Goal: Information Seeking & Learning: Learn about a topic

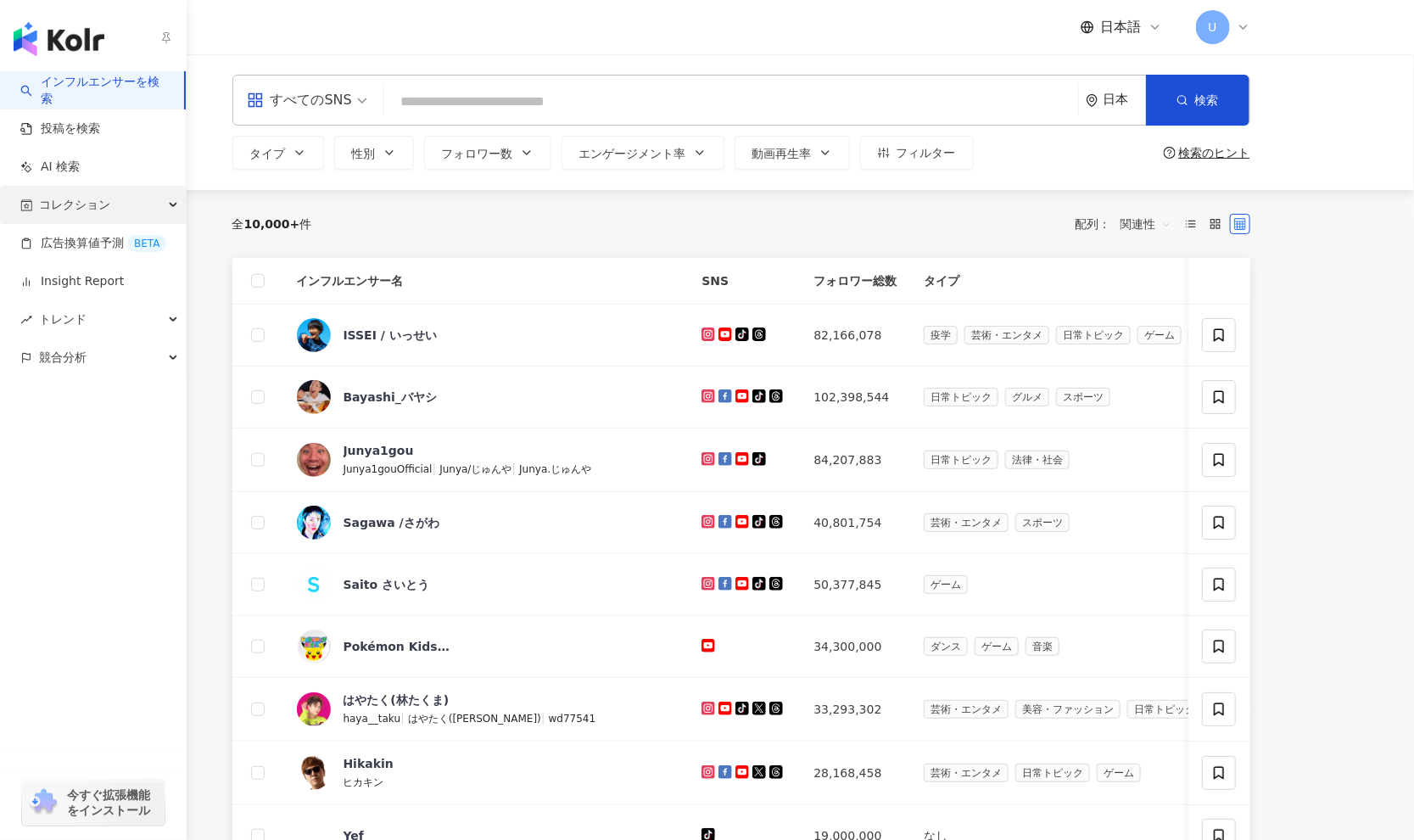
click at [72, 191] on span "コレクション" at bounding box center [75, 204] width 71 height 38
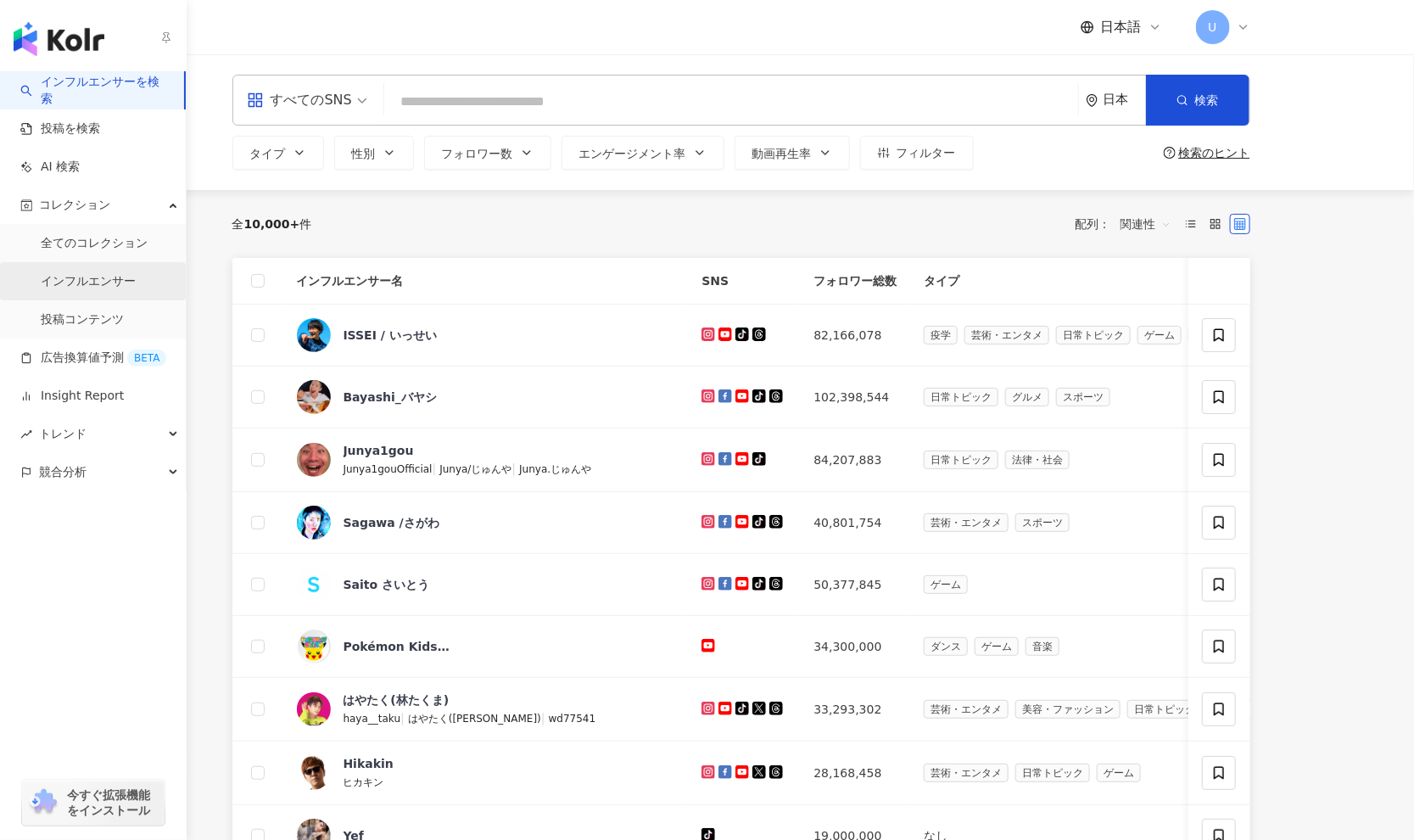
click at [74, 273] on link "インフルエンサー" at bounding box center [87, 282] width 95 height 17
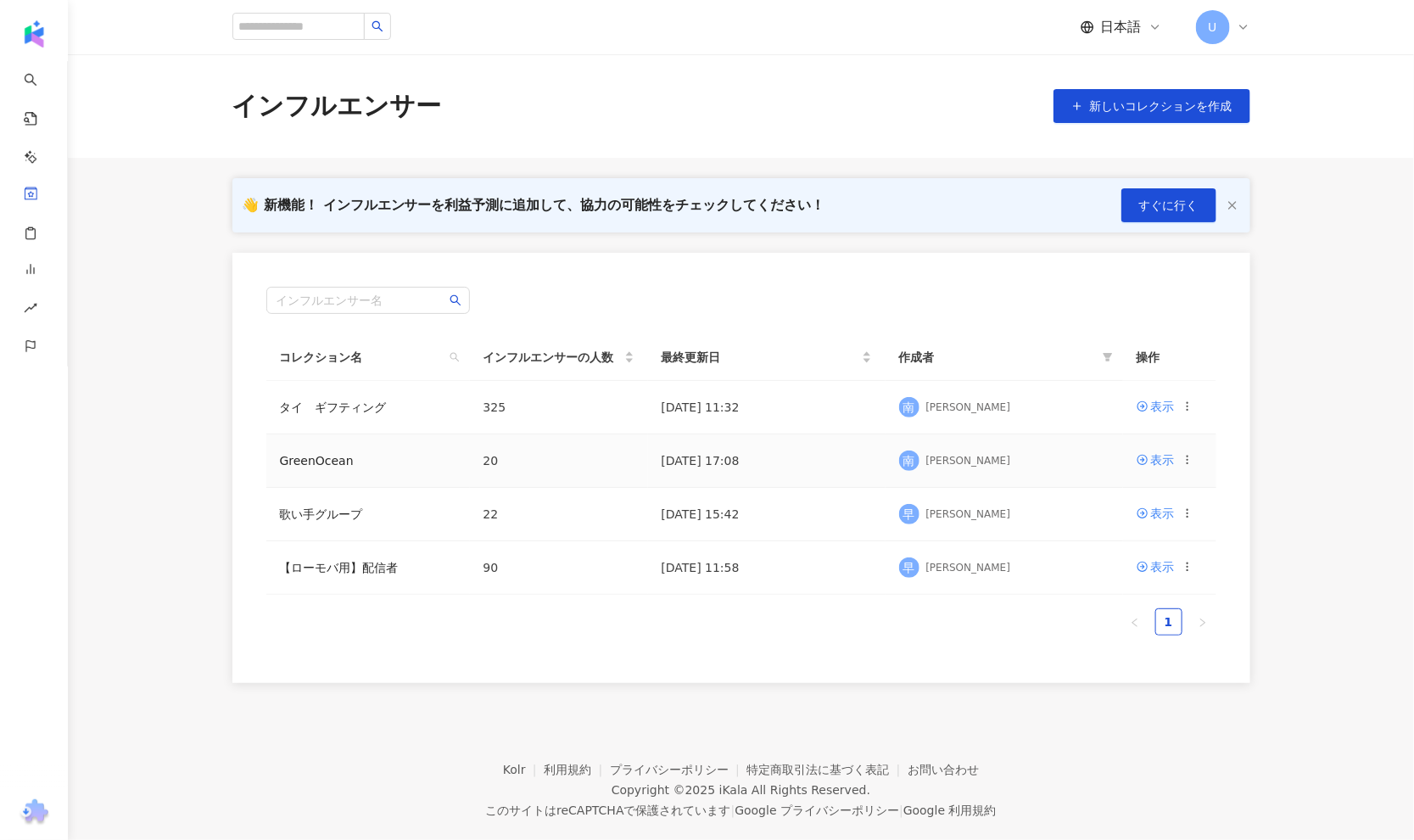
click at [350, 453] on td "GreenOcean" at bounding box center [367, 461] width 203 height 53
click at [1165, 464] on div "表示" at bounding box center [1162, 460] width 23 height 19
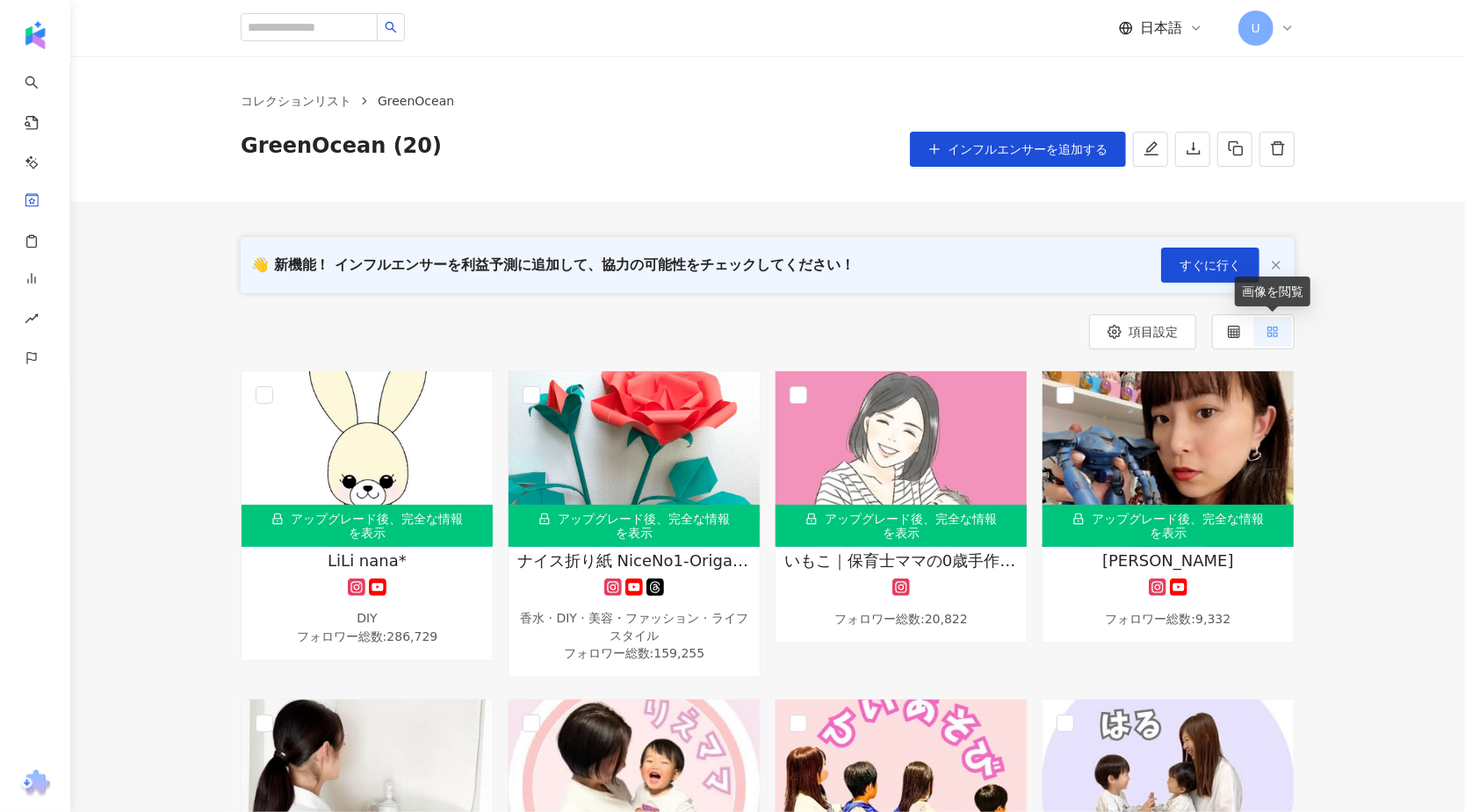
click at [1273, 330] on icon at bounding box center [1272, 331] width 13 height 13
click at [1226, 326] on label at bounding box center [1234, 331] width 39 height 30
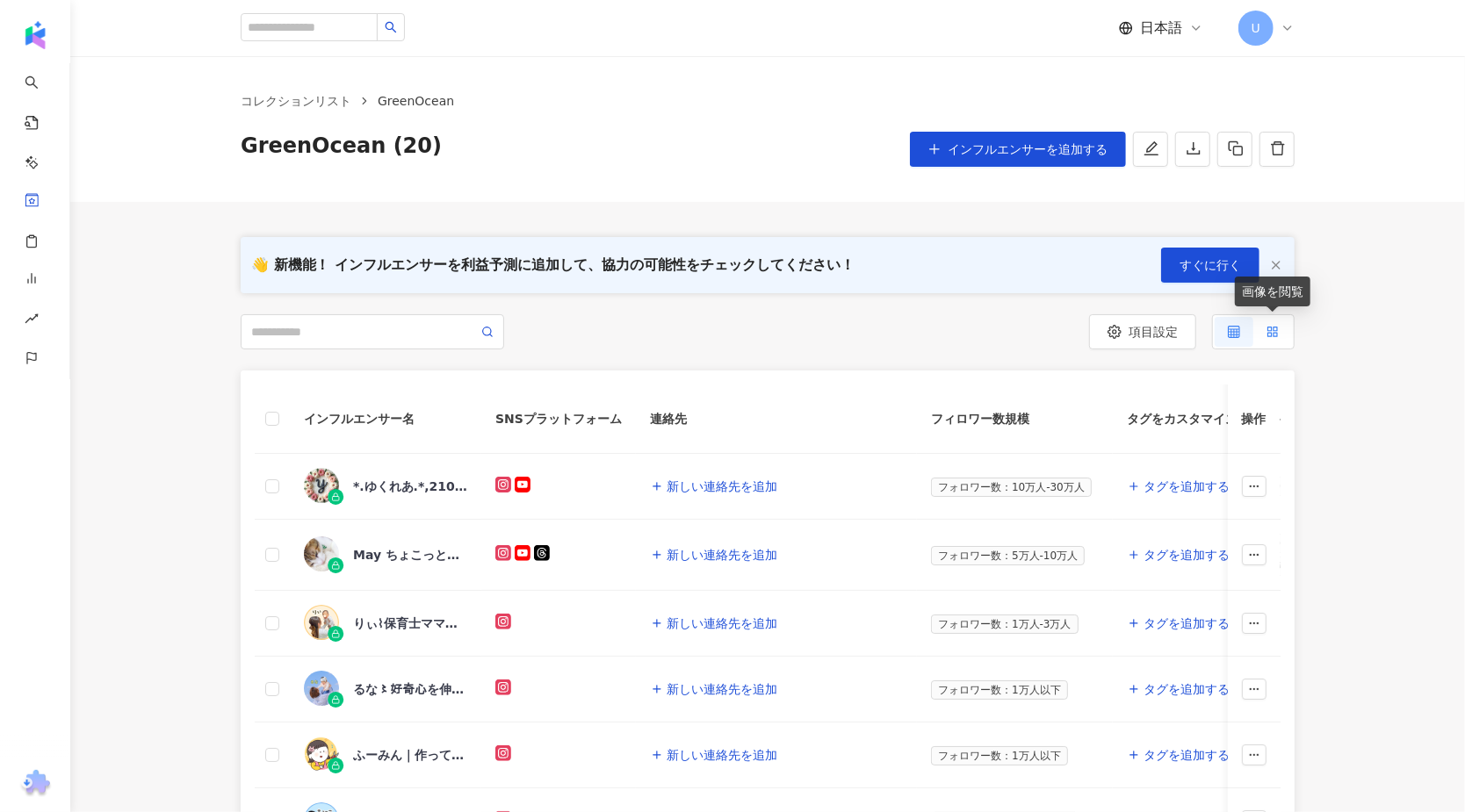
click at [1268, 335] on rect at bounding box center [1270, 334] width 4 height 4
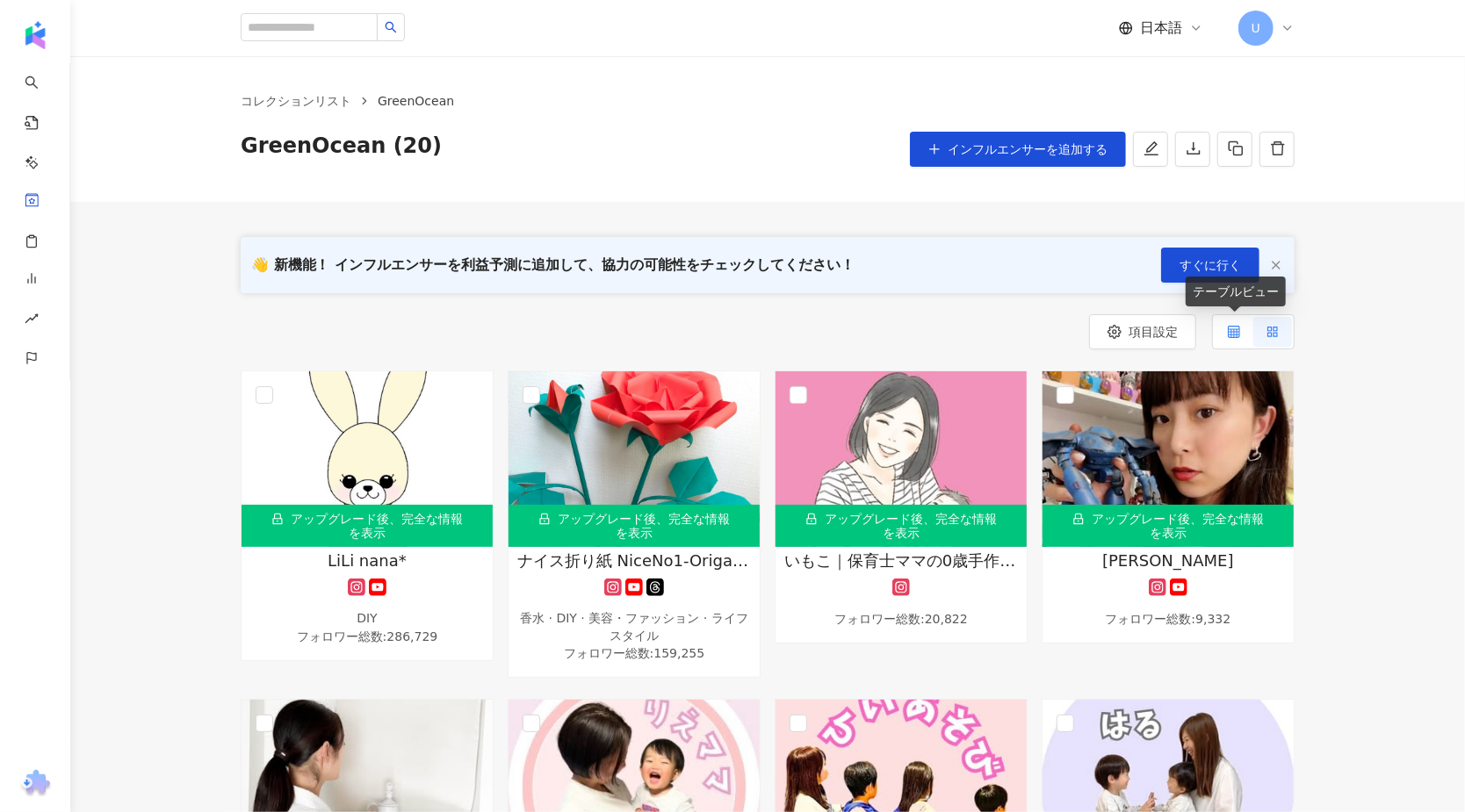
click at [1232, 340] on div at bounding box center [1234, 331] width 13 height 30
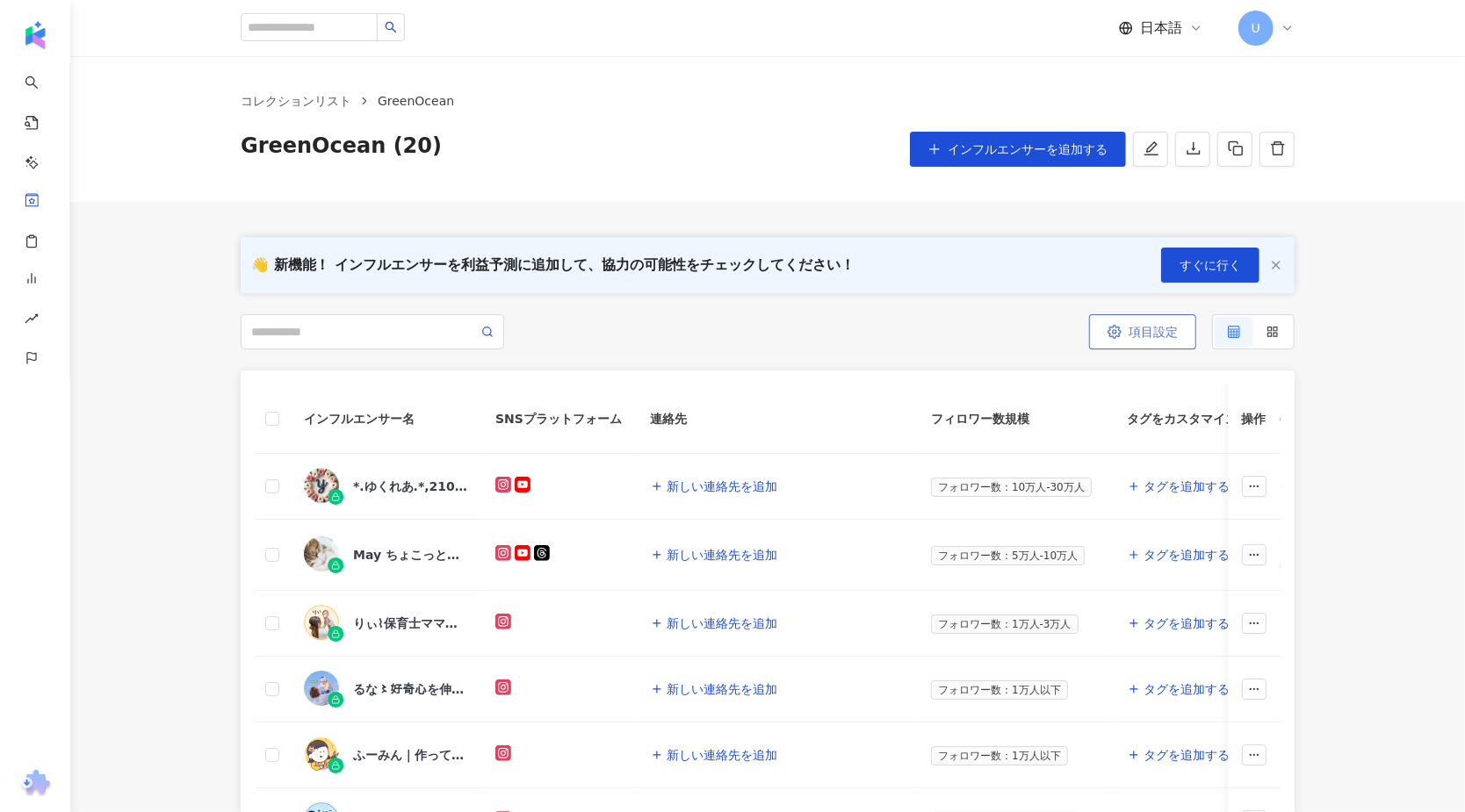
click at [1159, 332] on span "項目設定" at bounding box center [1153, 331] width 49 height 14
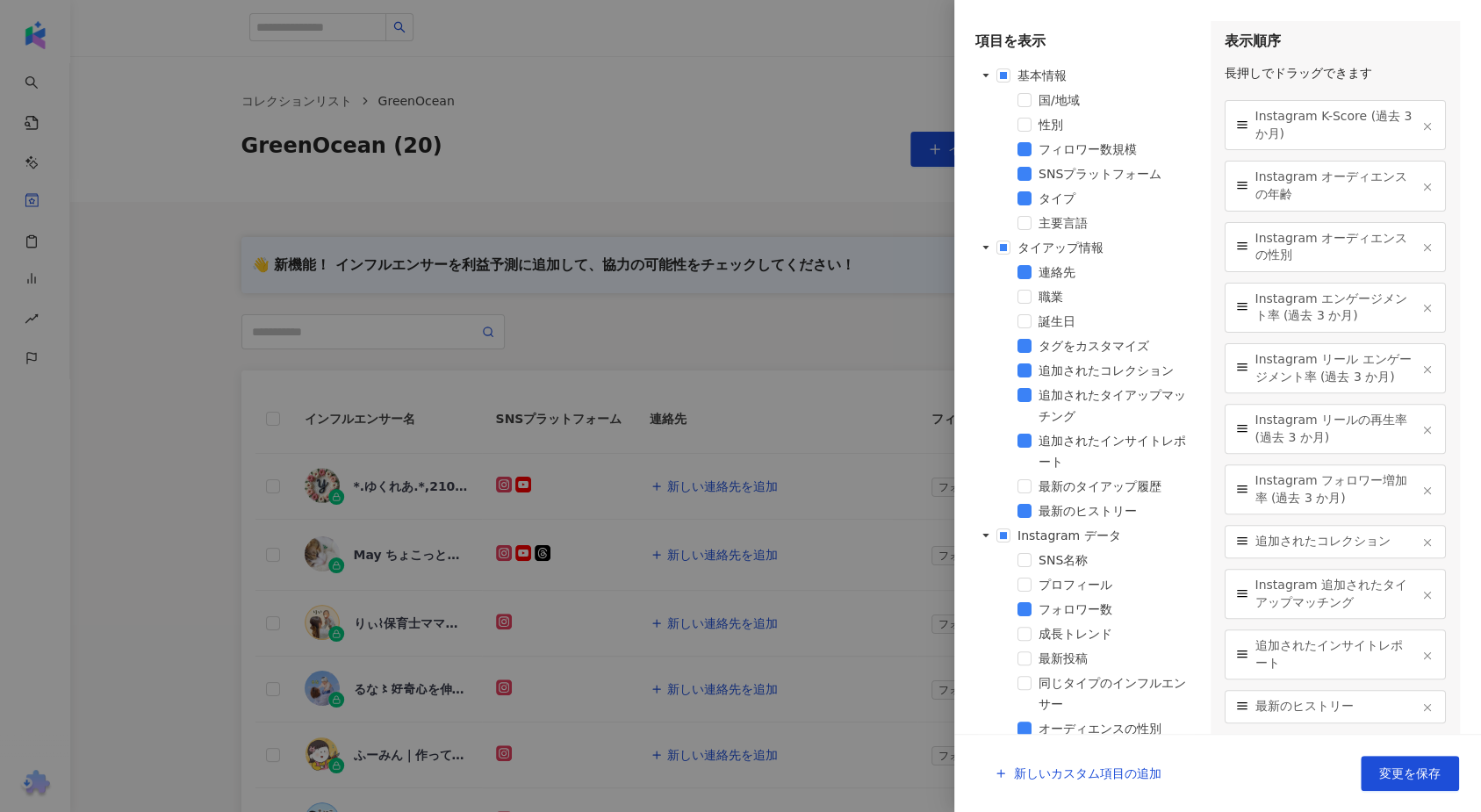
click at [722, 175] on div at bounding box center [740, 406] width 1481 height 812
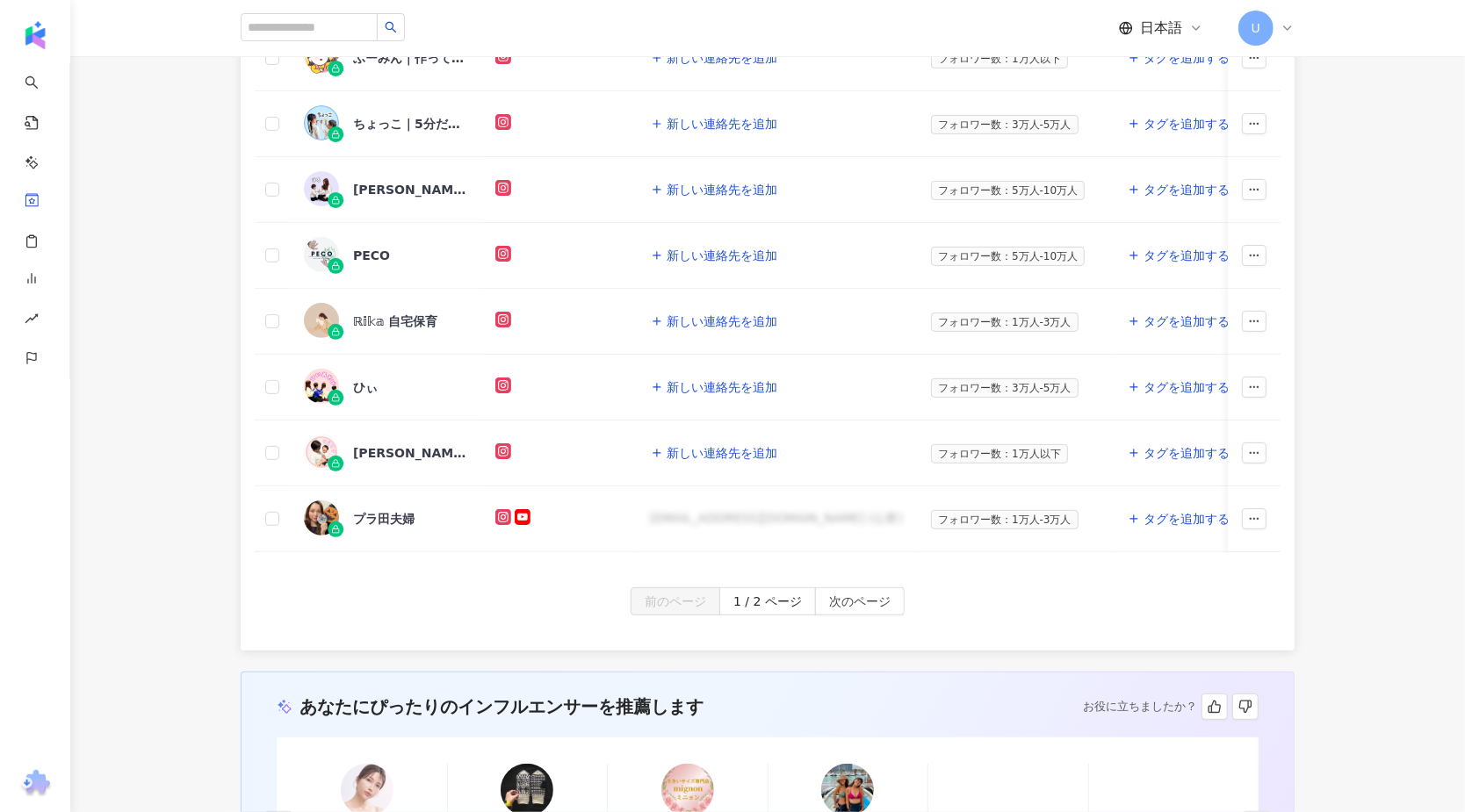
scroll to position [706, 0]
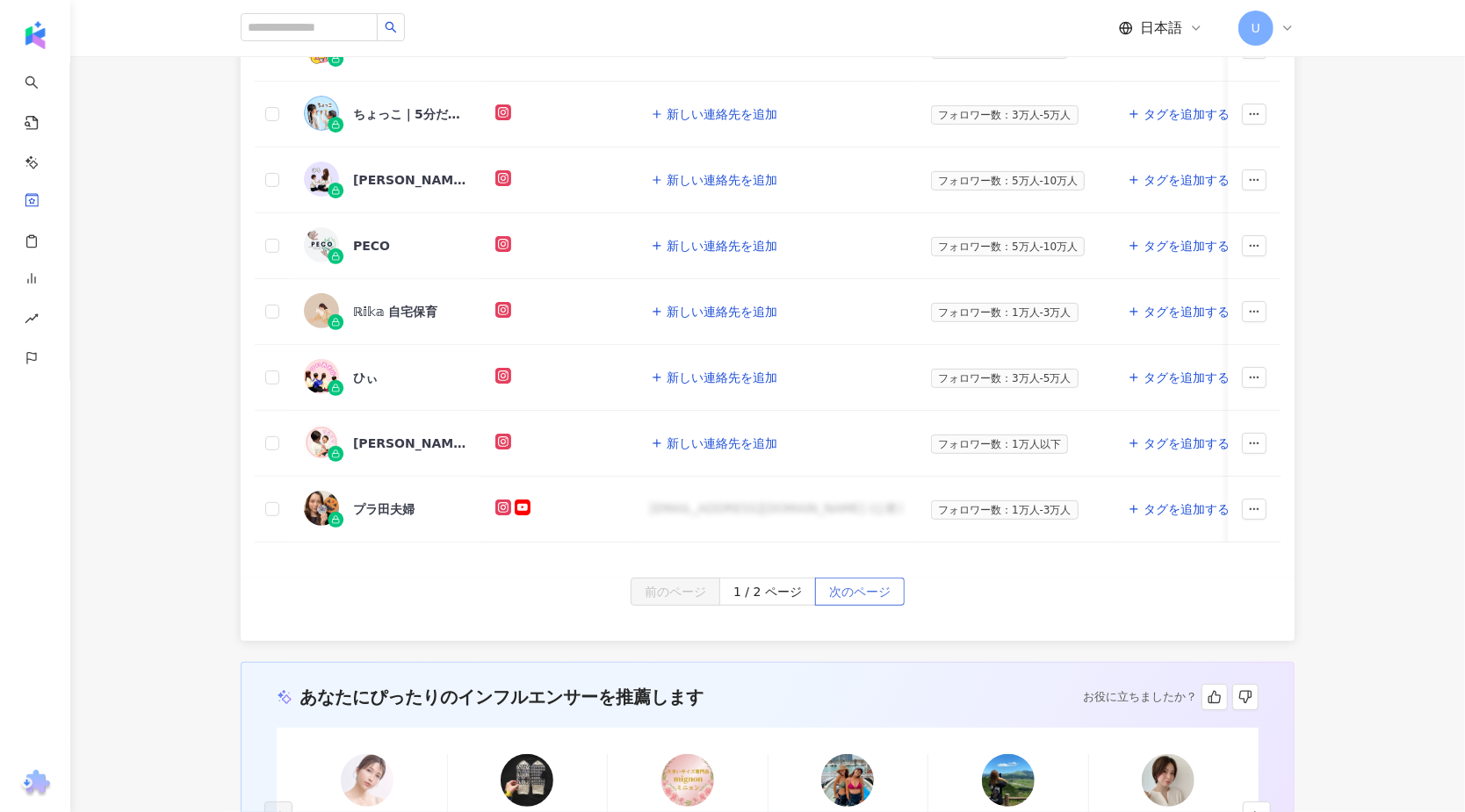
click at [841, 607] on span "次のページ" at bounding box center [859, 592] width 61 height 28
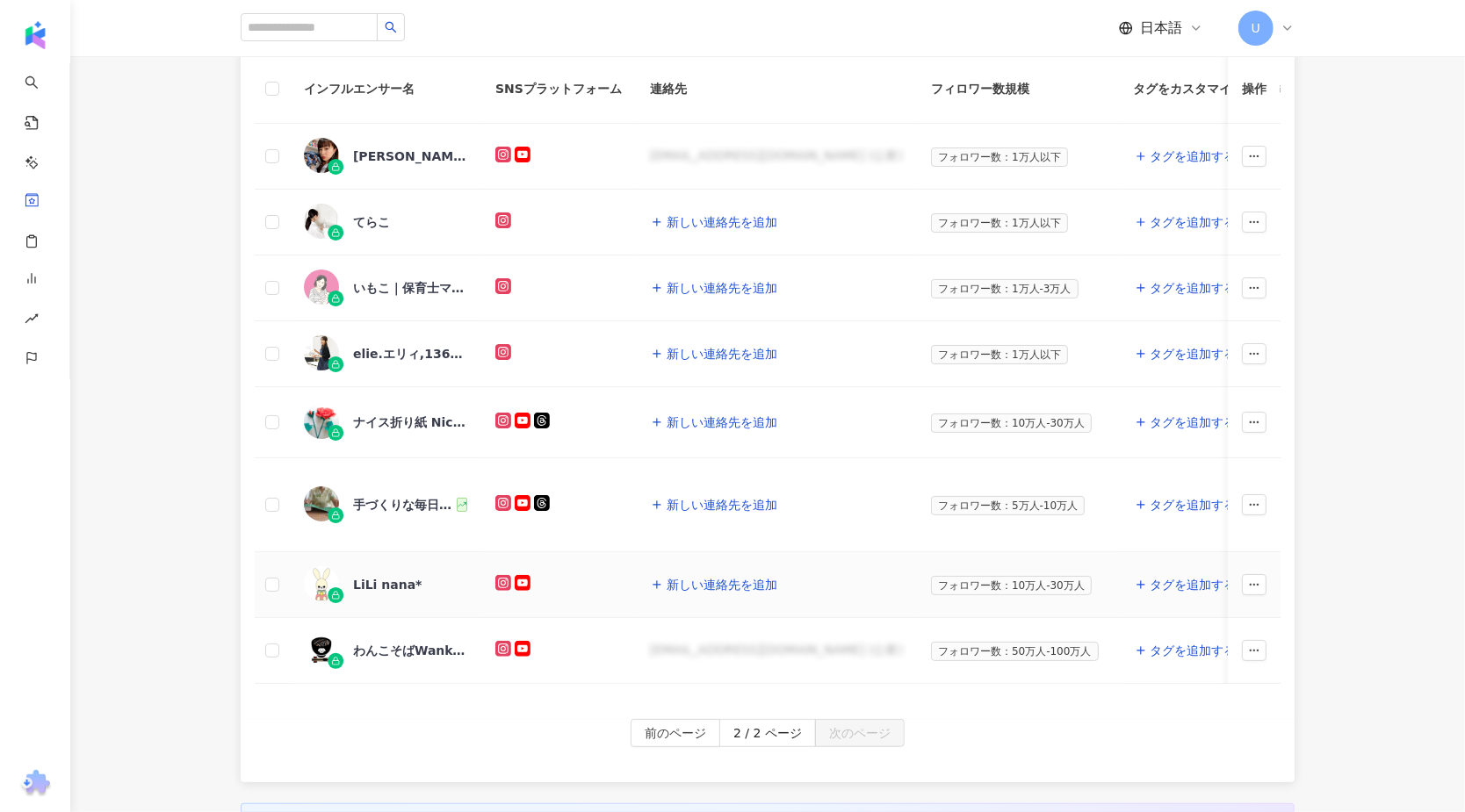
scroll to position [340, 0]
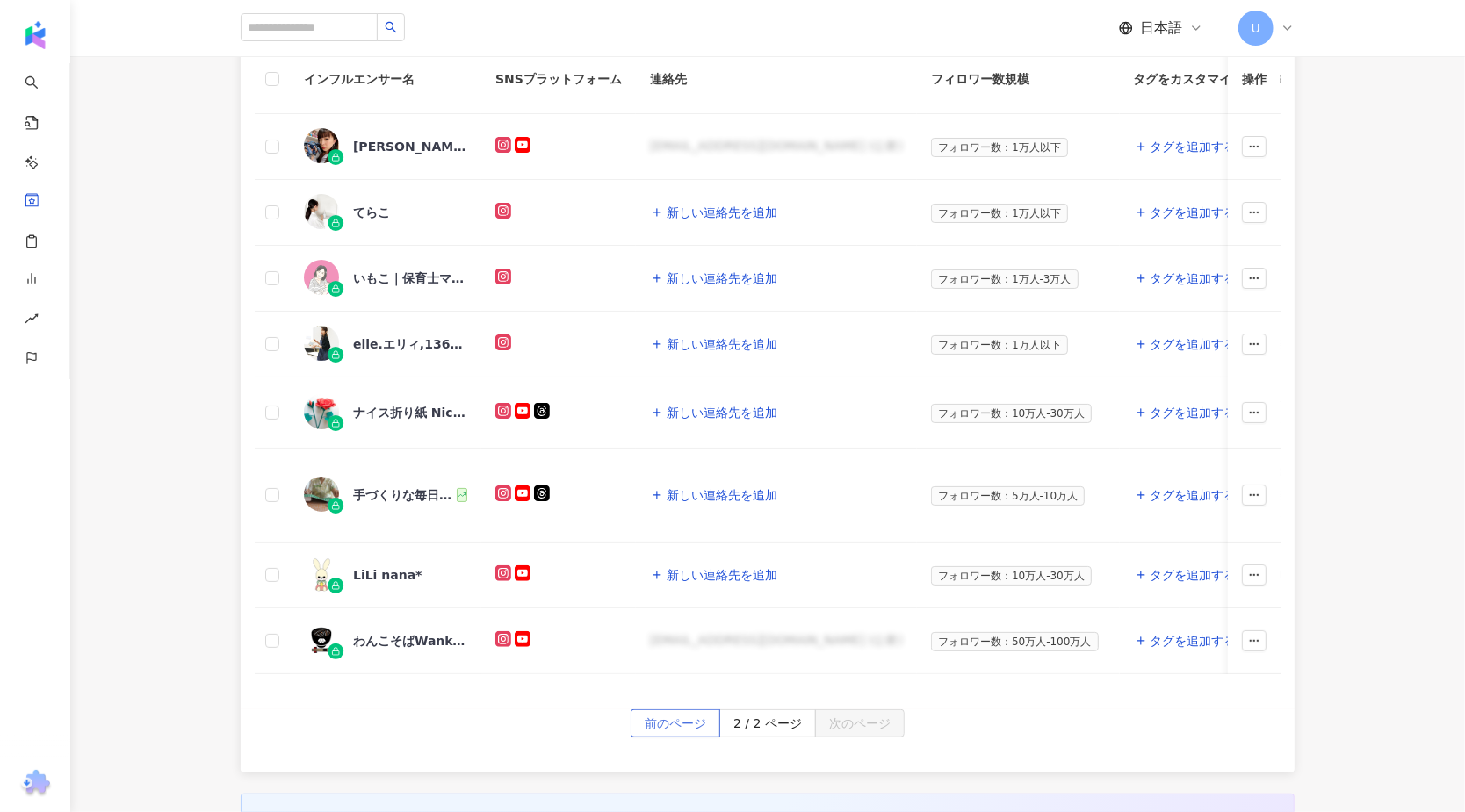
click at [678, 738] on span "前のページ" at bounding box center [675, 724] width 61 height 28
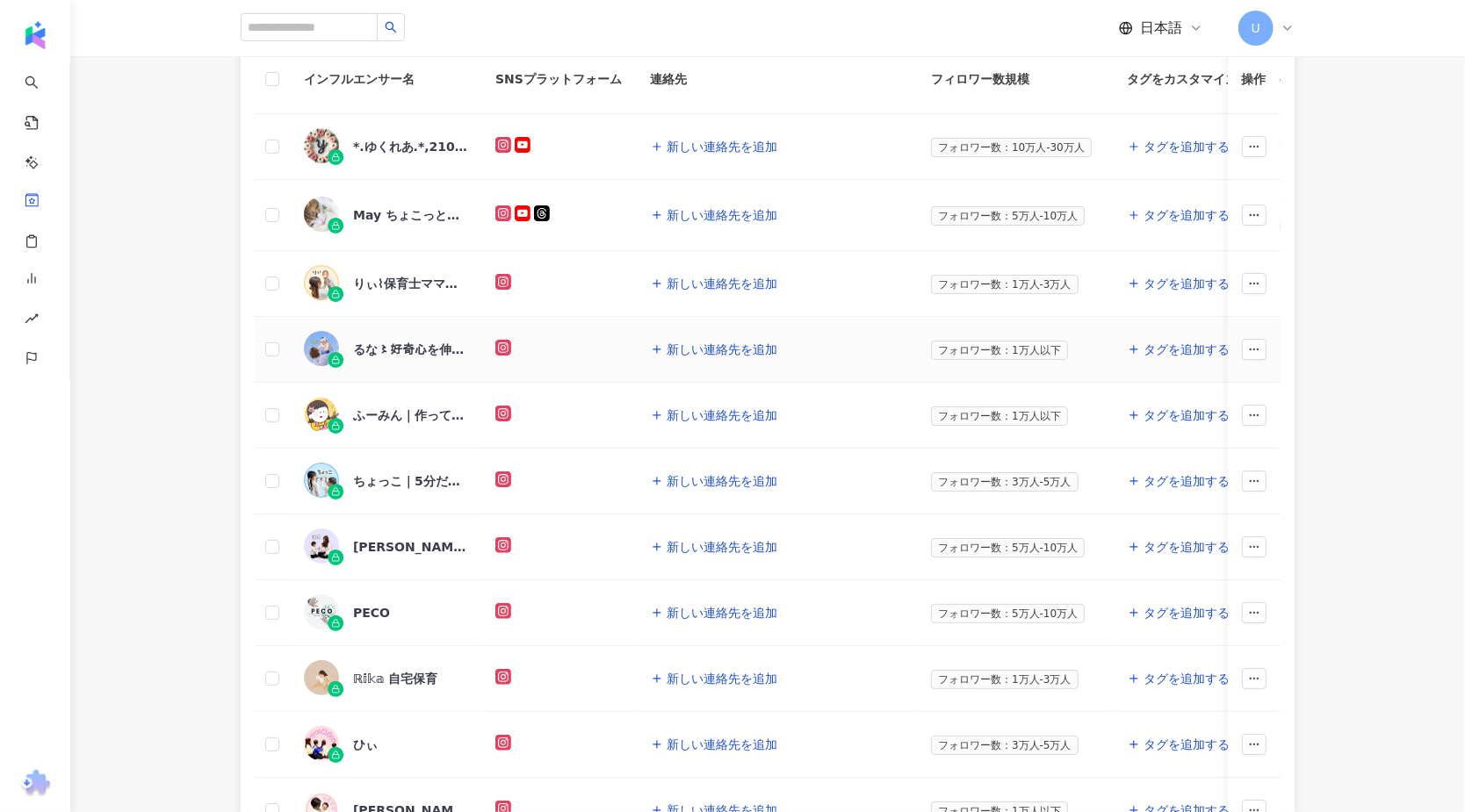
click at [399, 344] on div "るな〻好奇心を伸ばすおうち遊び" at bounding box center [410, 350] width 114 height 17
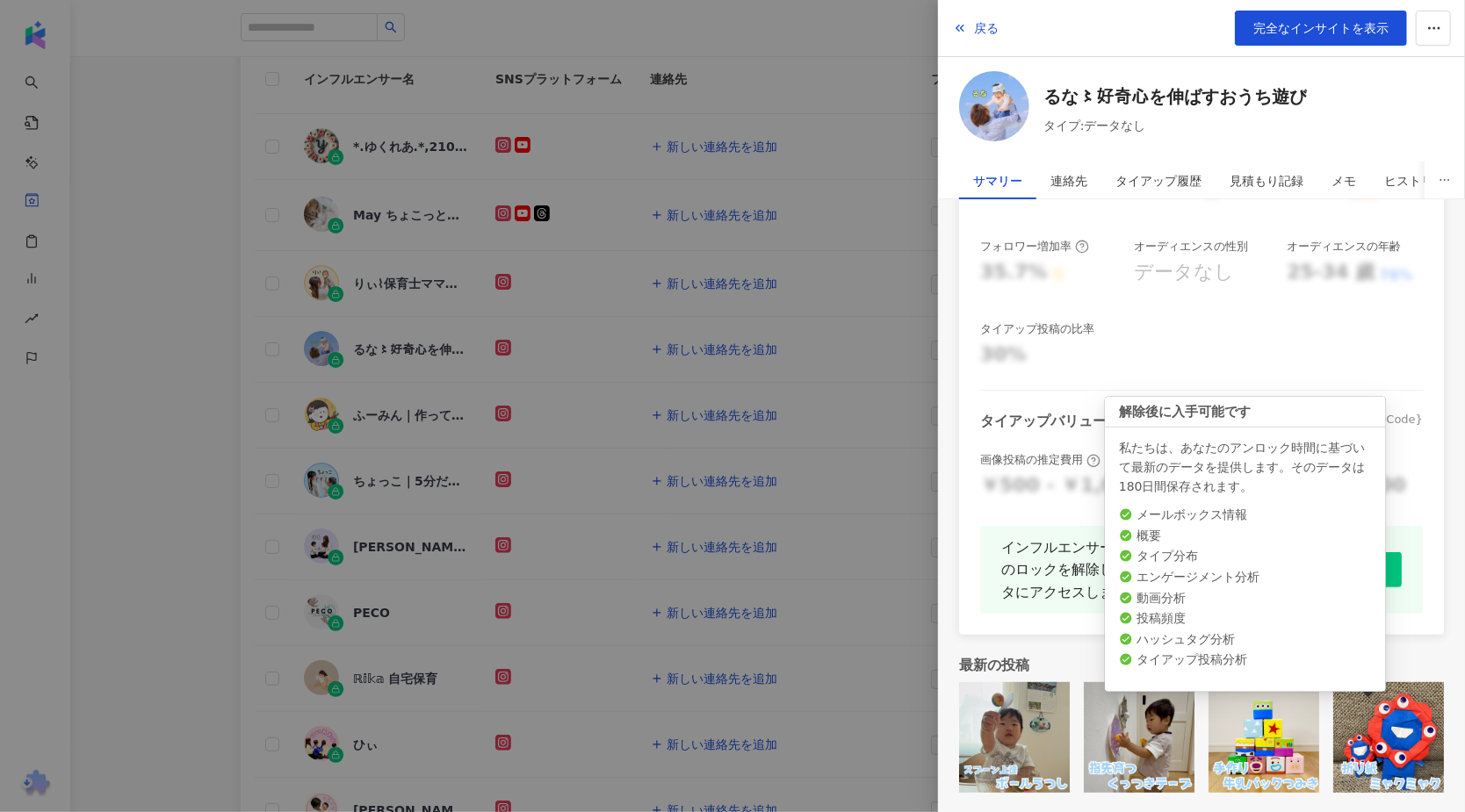
scroll to position [174, 0]
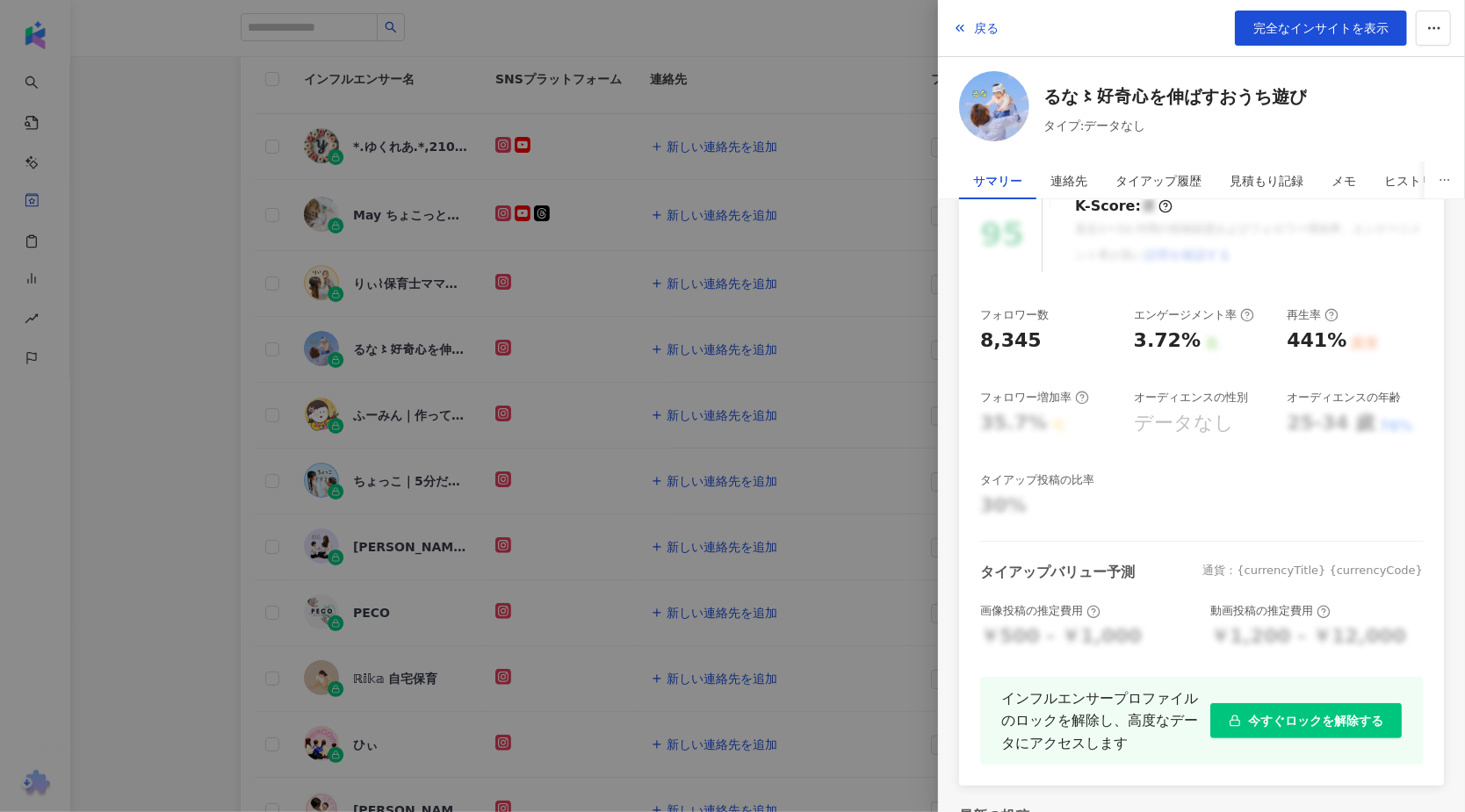
click at [168, 453] on div at bounding box center [732, 406] width 1465 height 812
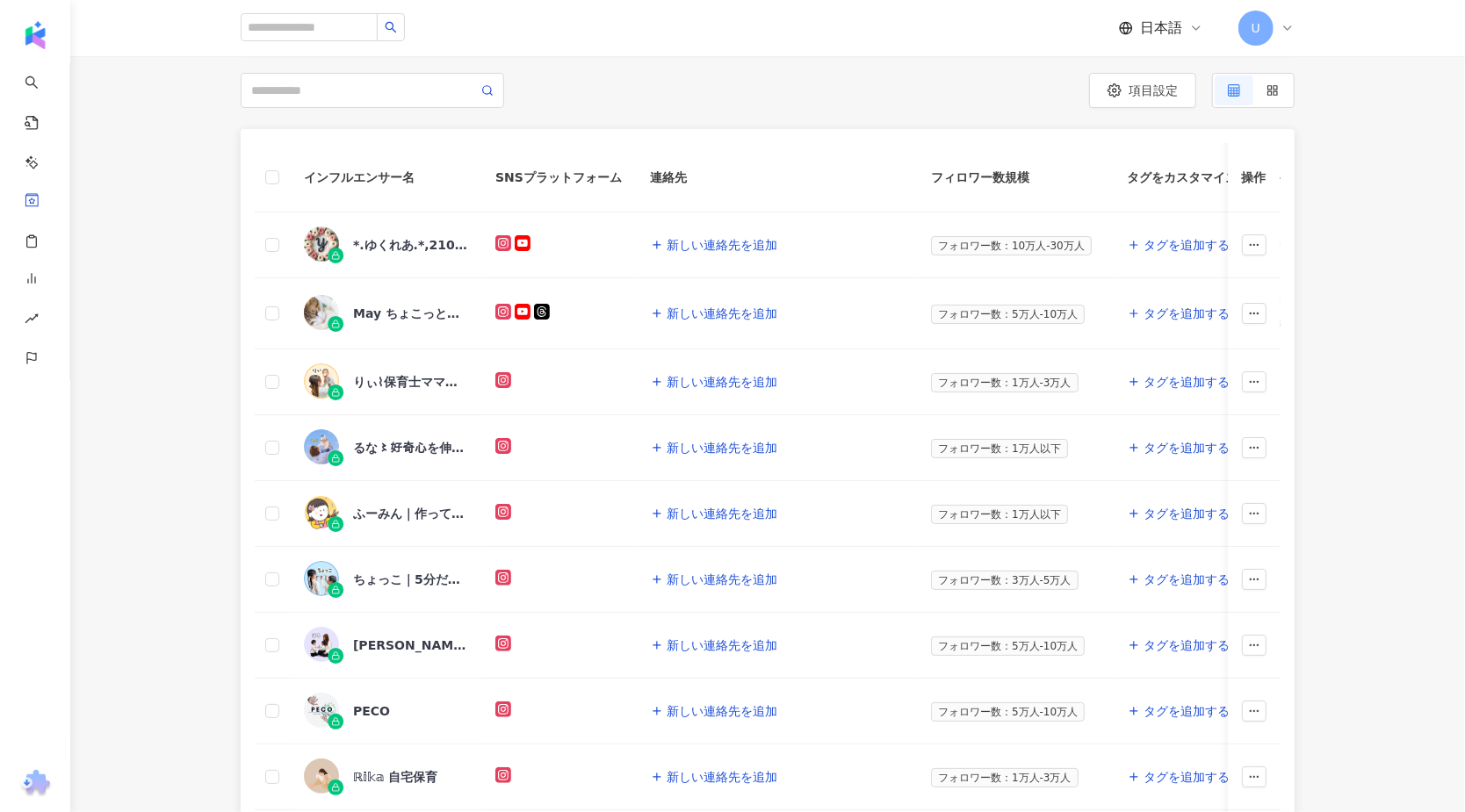
scroll to position [0, 0]
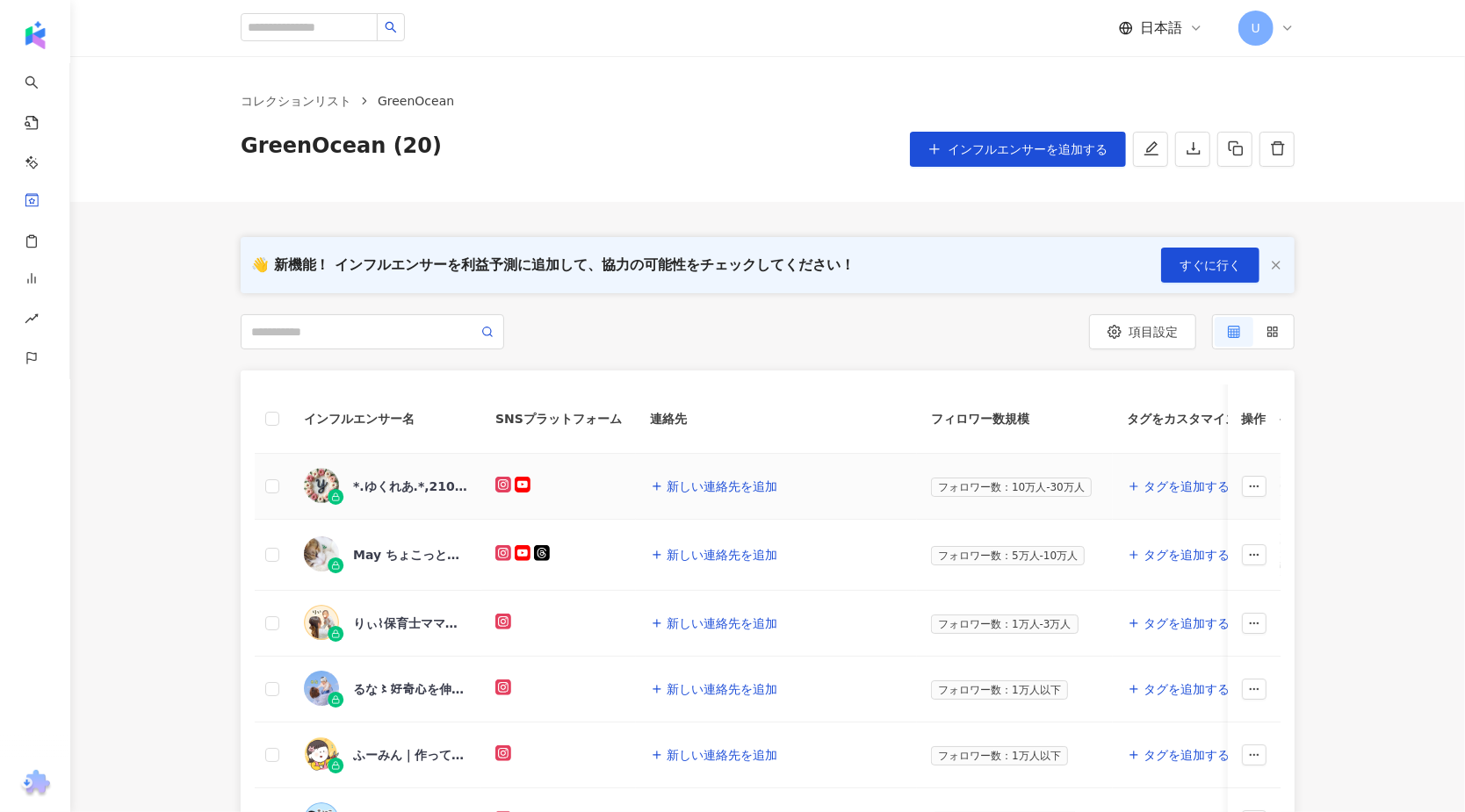
click at [389, 482] on div "*.ゆくれあ.*,2108605375" at bounding box center [410, 486] width 114 height 17
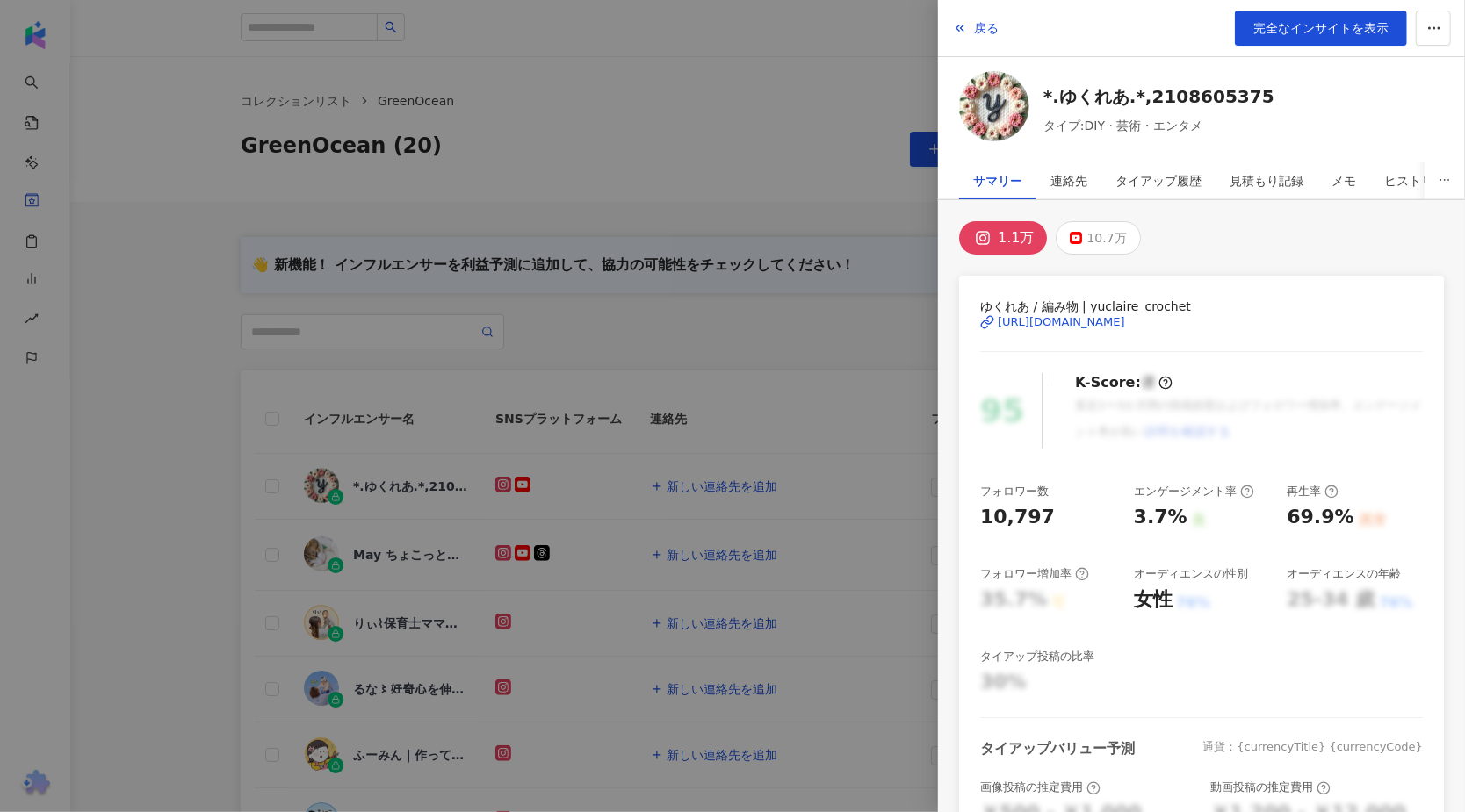
scroll to position [328, 0]
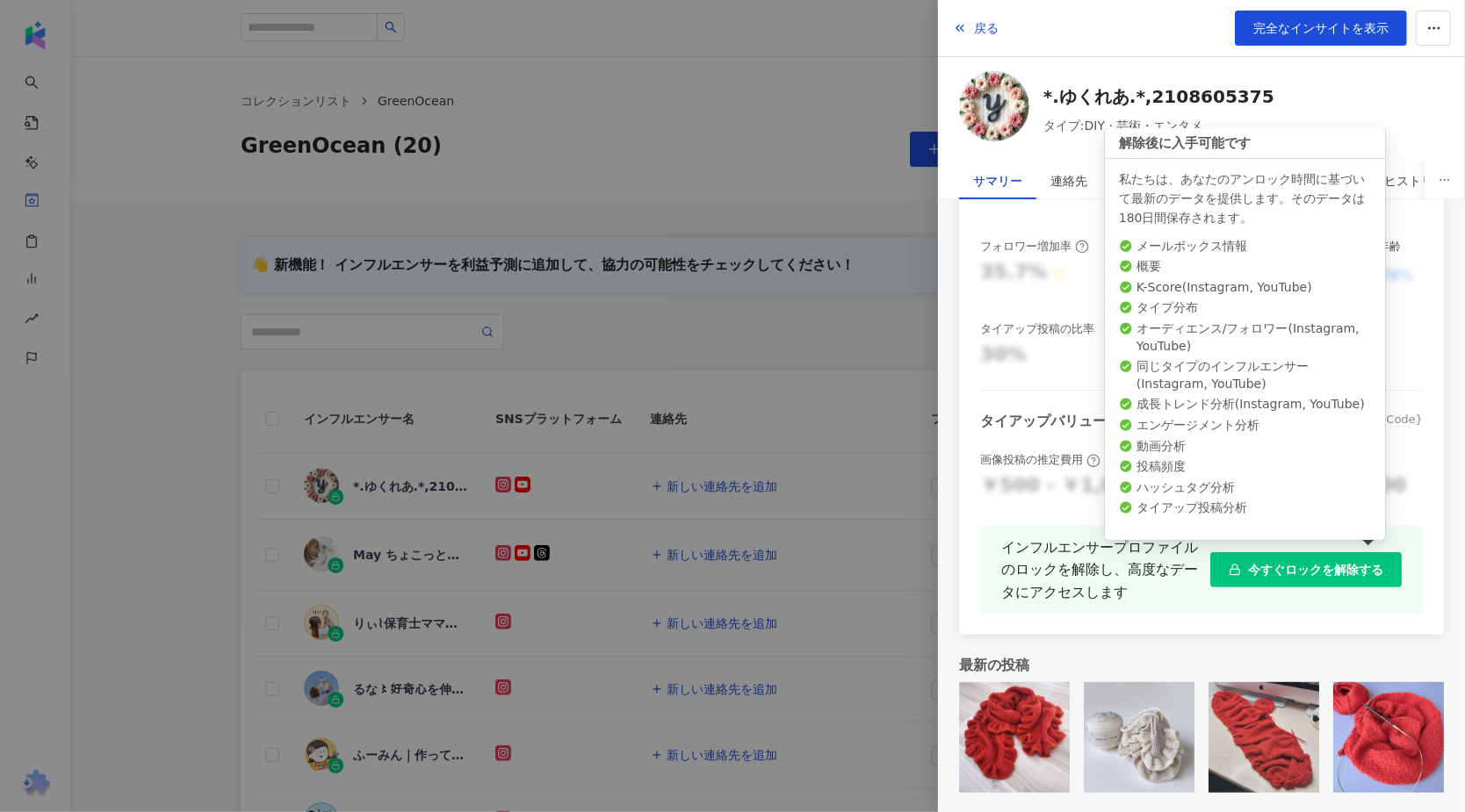
click at [1297, 564] on span "今すぐロックを解除する" at bounding box center [1316, 570] width 136 height 14
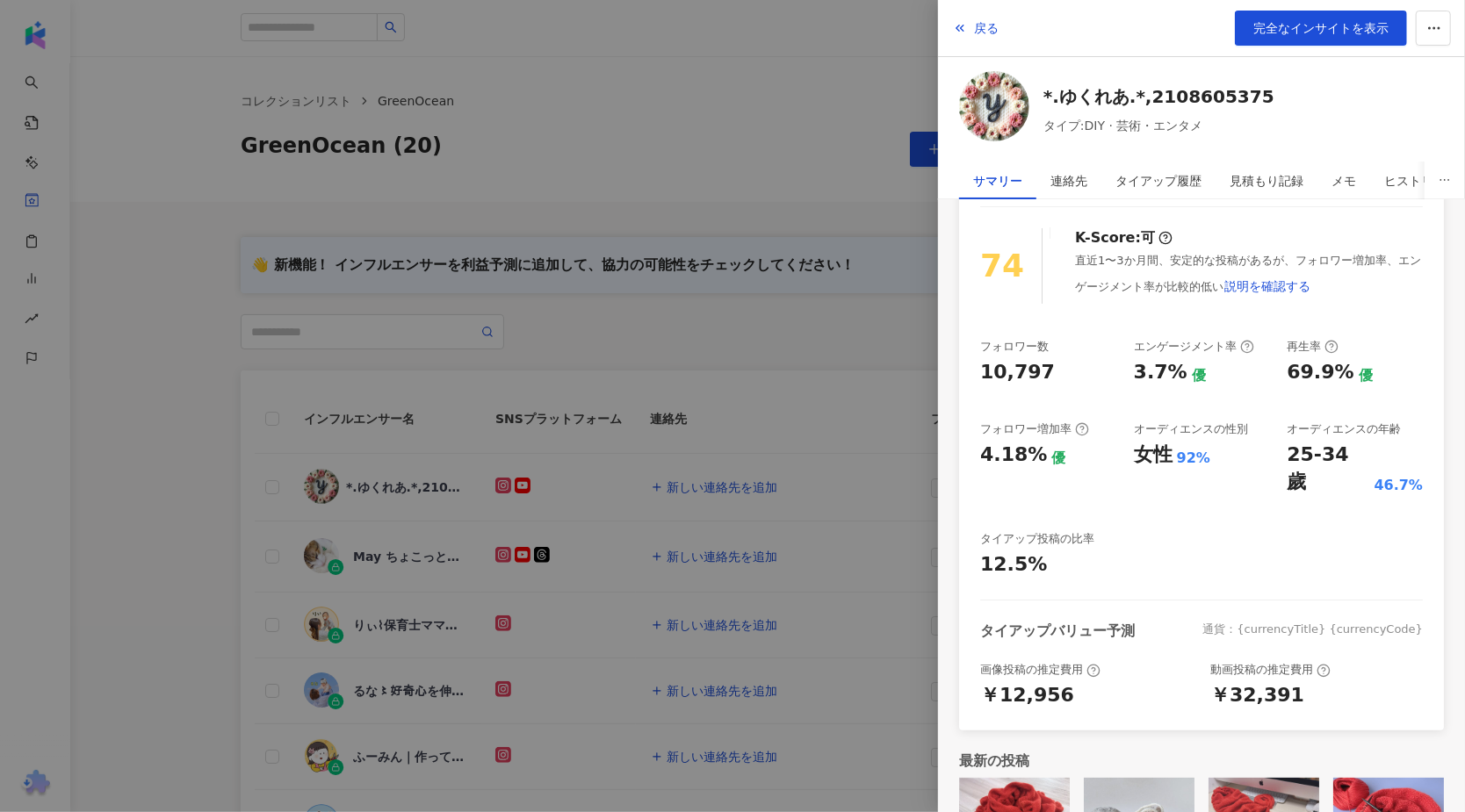
scroll to position [214, 0]
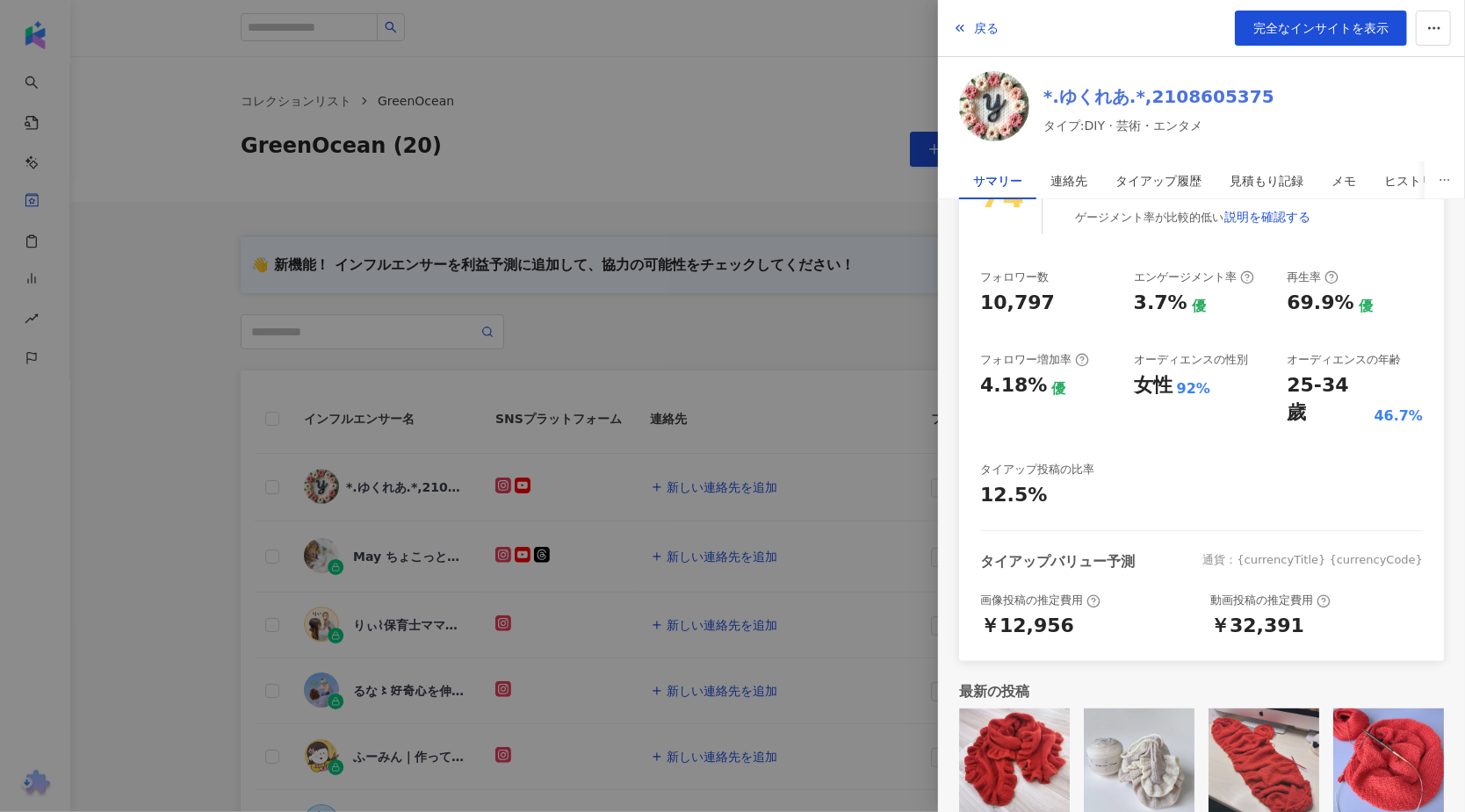
click at [1099, 101] on link "*.ゆくれあ.*,2108605375" at bounding box center [1159, 96] width 231 height 24
click at [986, 31] on span "戻る" at bounding box center [986, 28] width 24 height 14
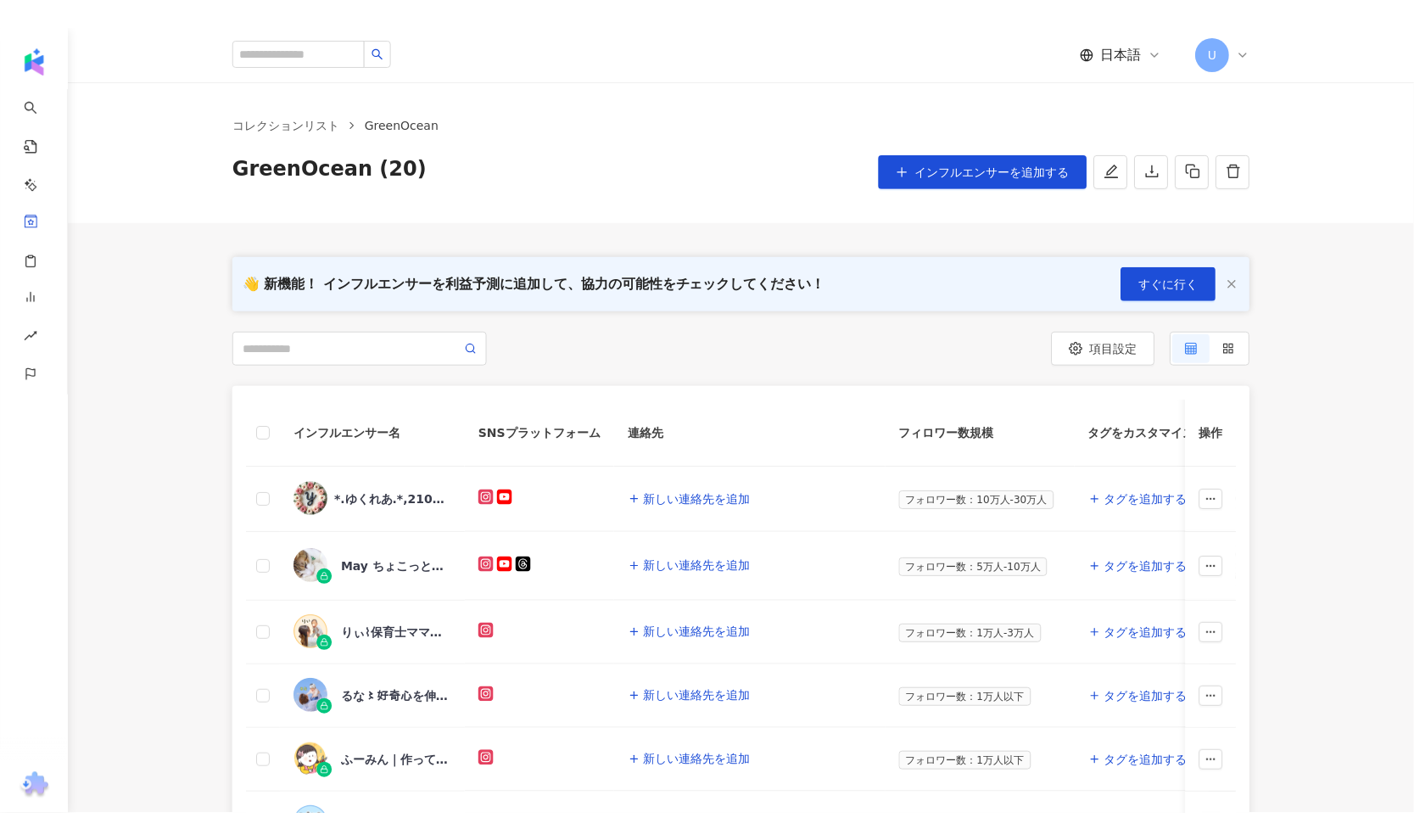
scroll to position [0, 0]
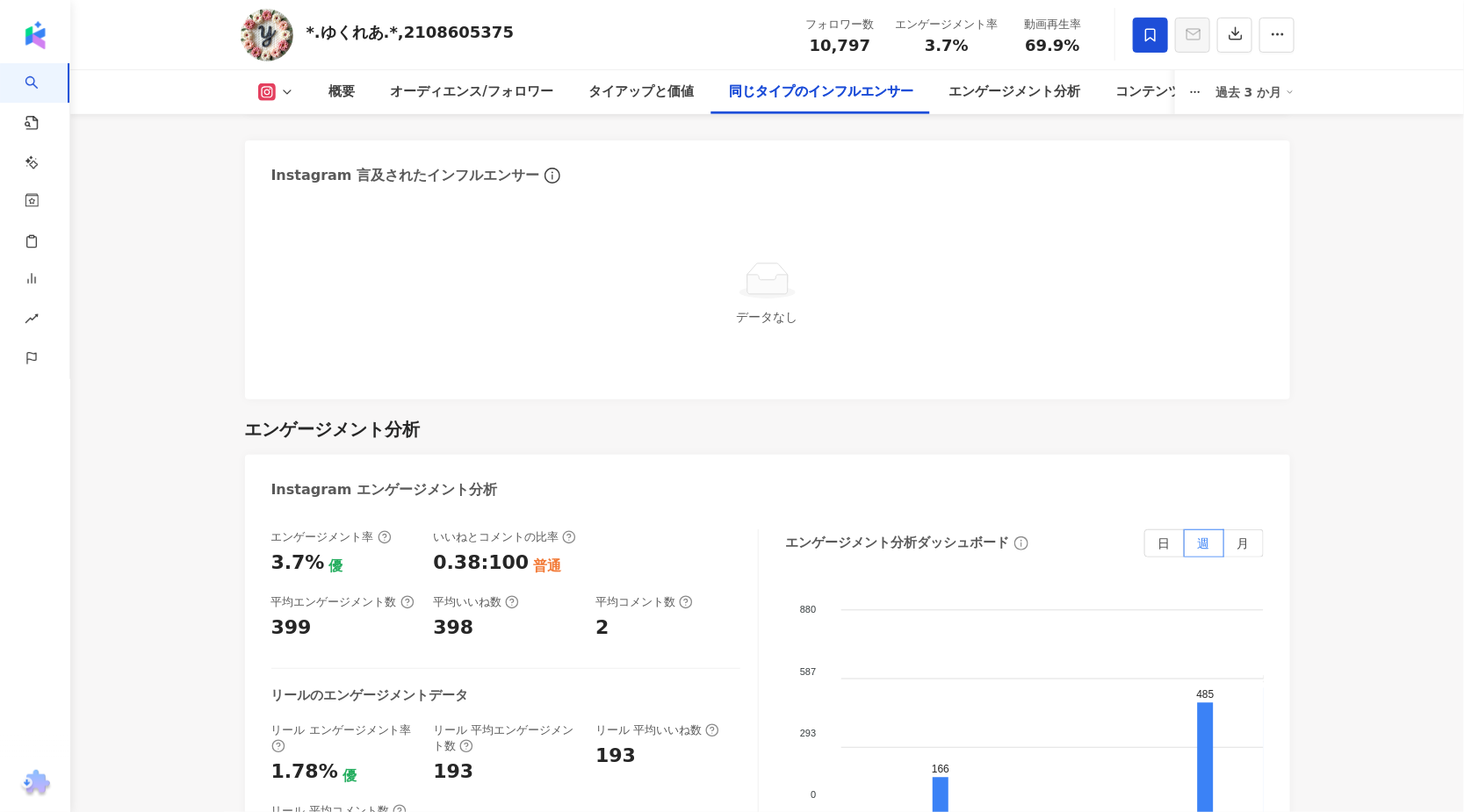
scroll to position [3382, 0]
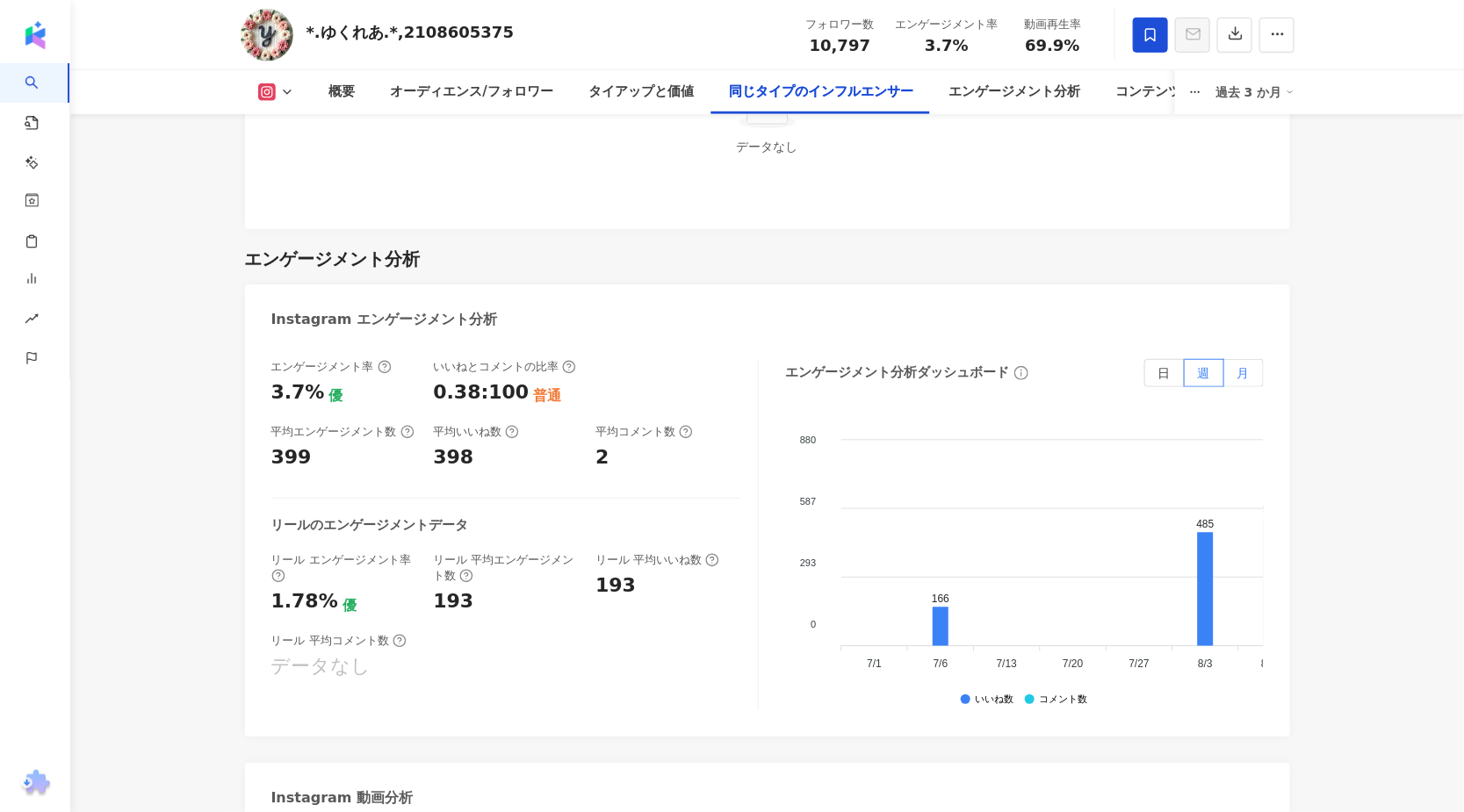
click at [1245, 385] on label "月" at bounding box center [1244, 373] width 40 height 28
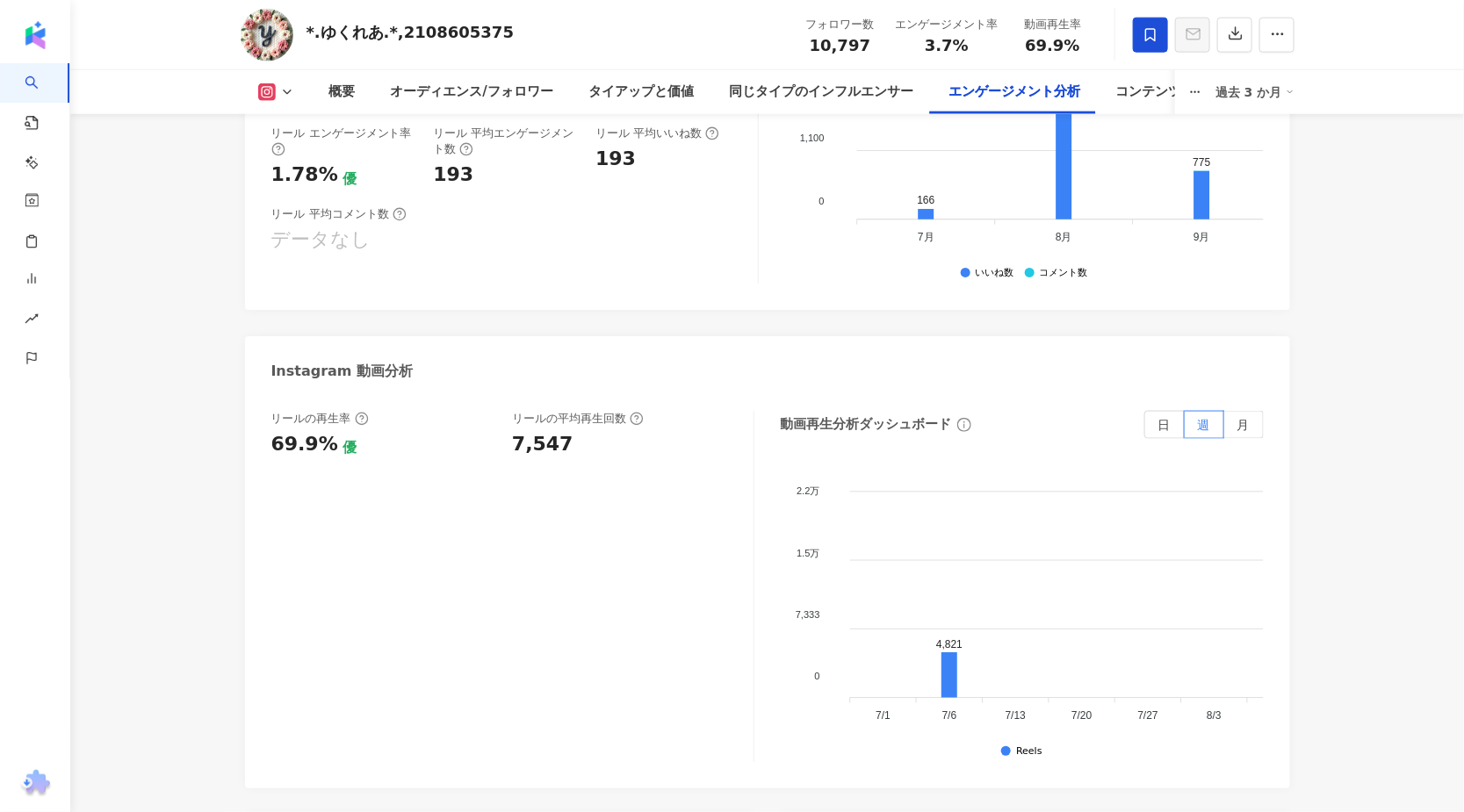
scroll to position [3860, 0]
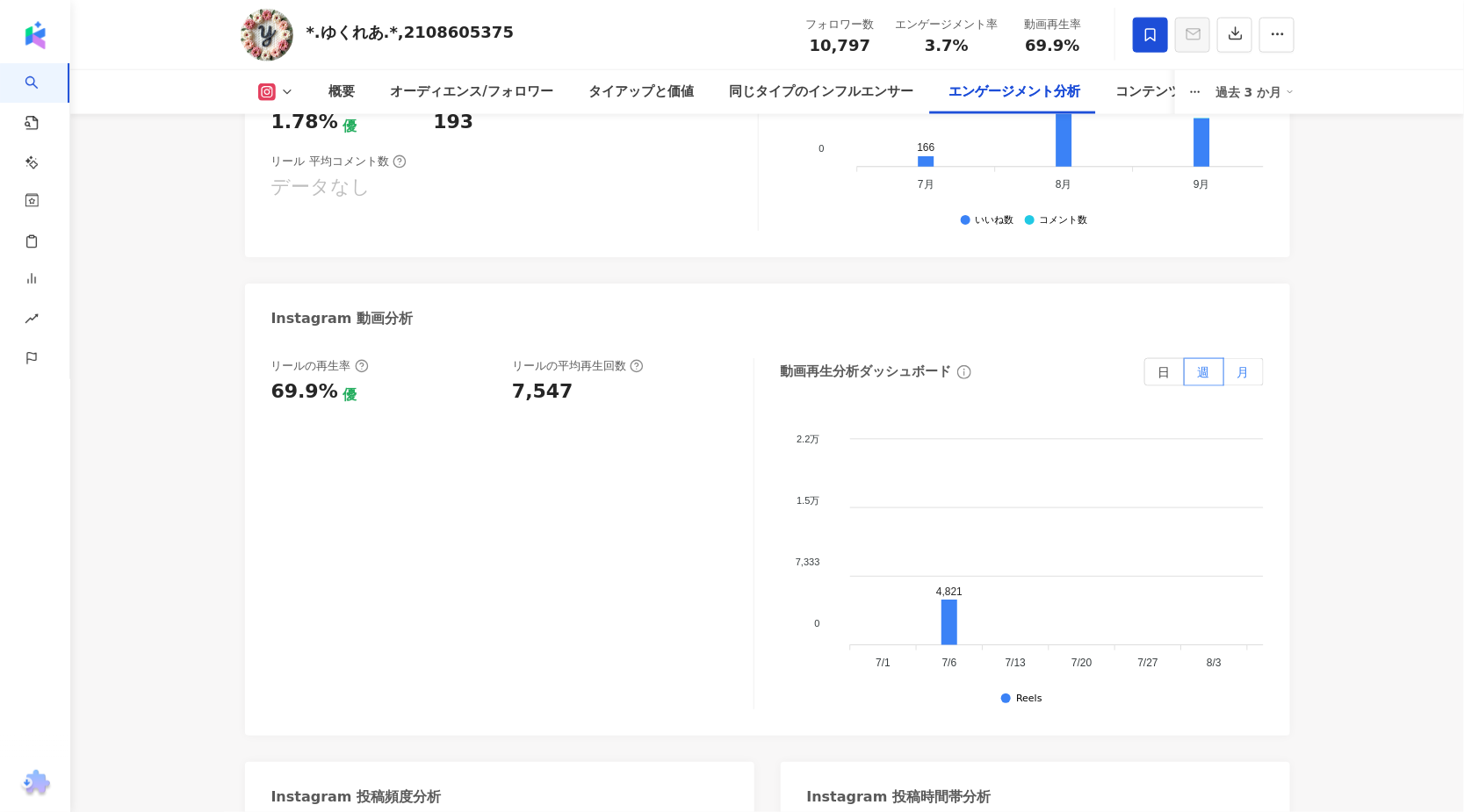
click at [1252, 370] on label "月" at bounding box center [1244, 372] width 40 height 28
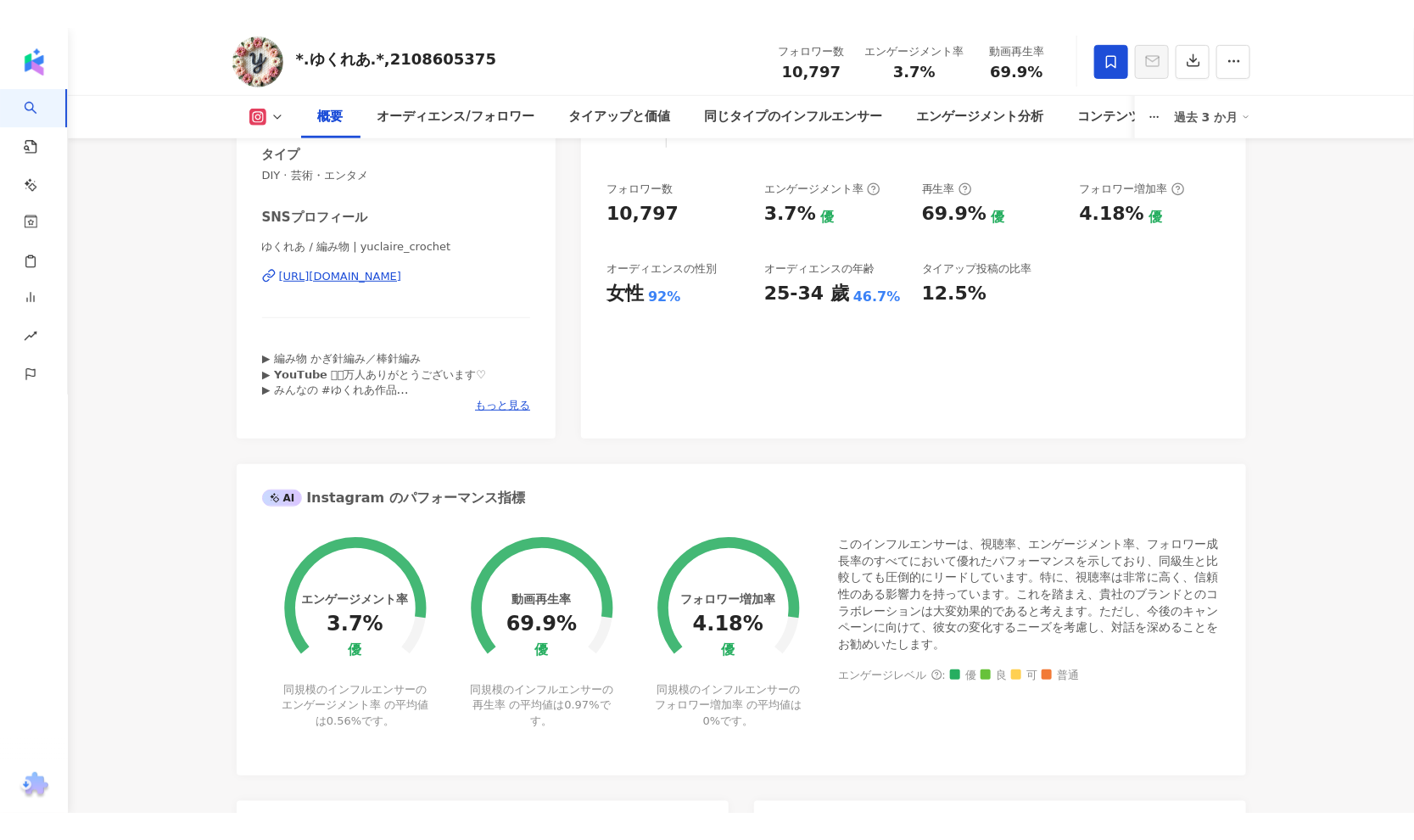
scroll to position [0, 0]
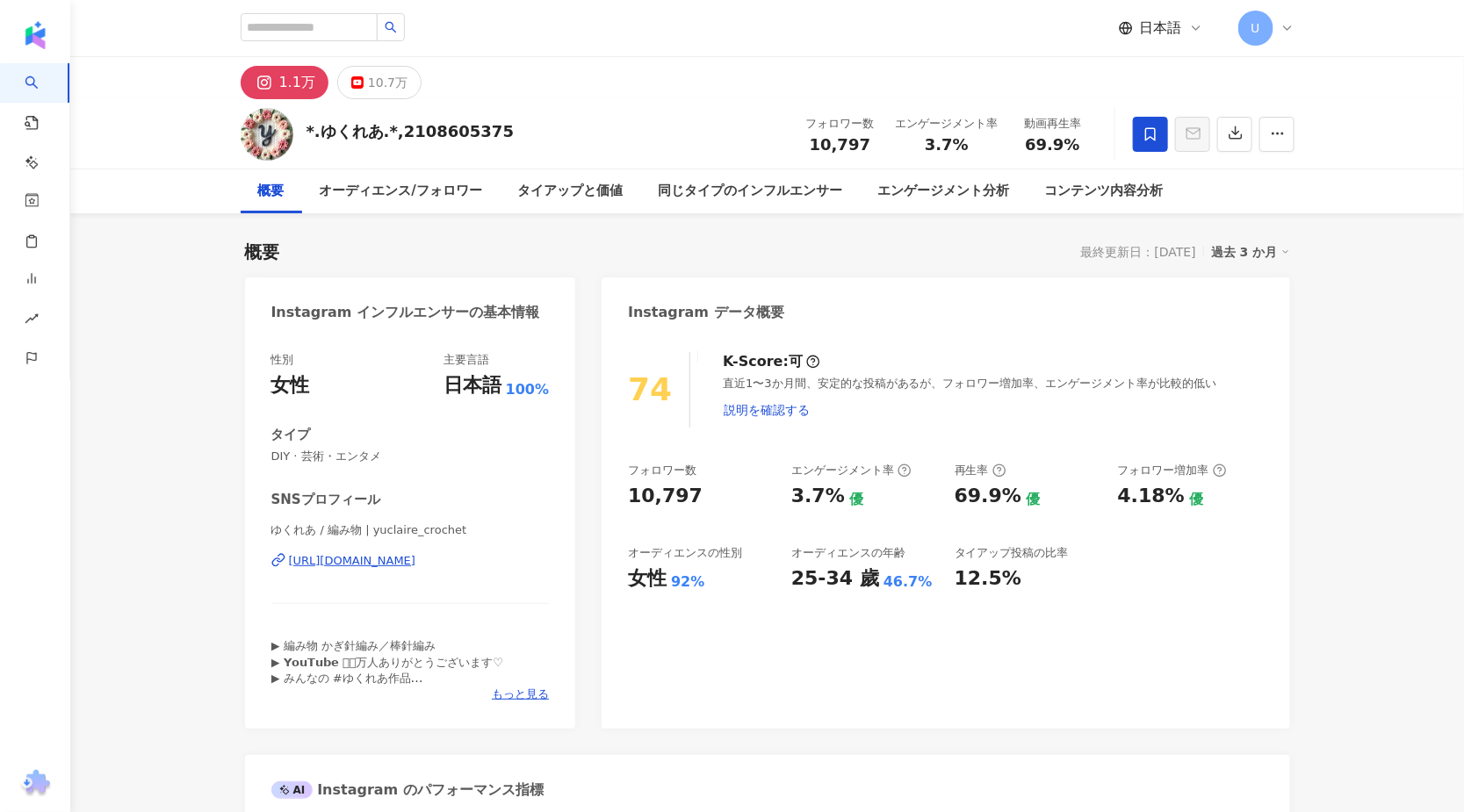
click at [1230, 138] on icon "button" at bounding box center [1236, 133] width 16 height 16
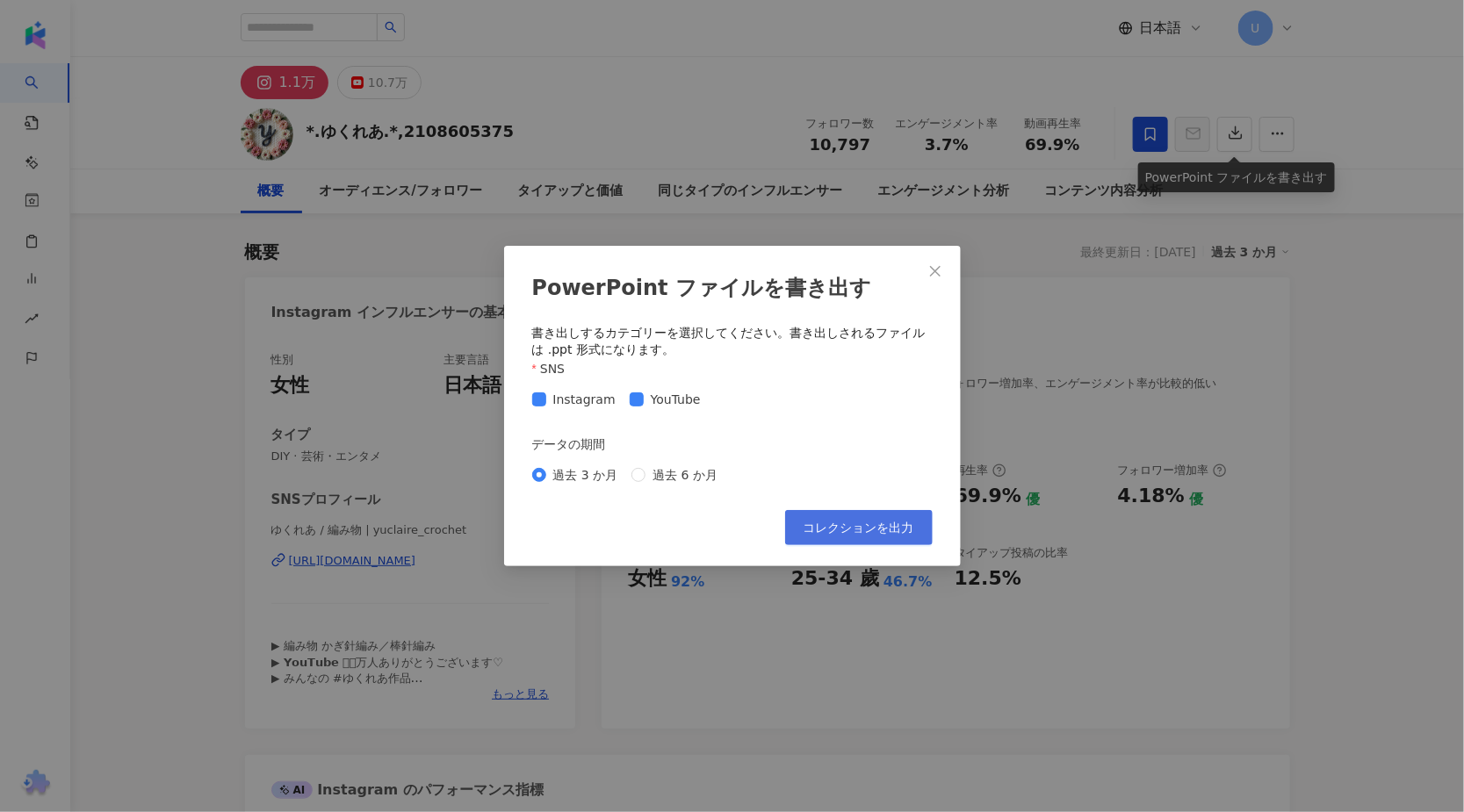
click at [904, 527] on span "コレクションを出力" at bounding box center [859, 527] width 111 height 14
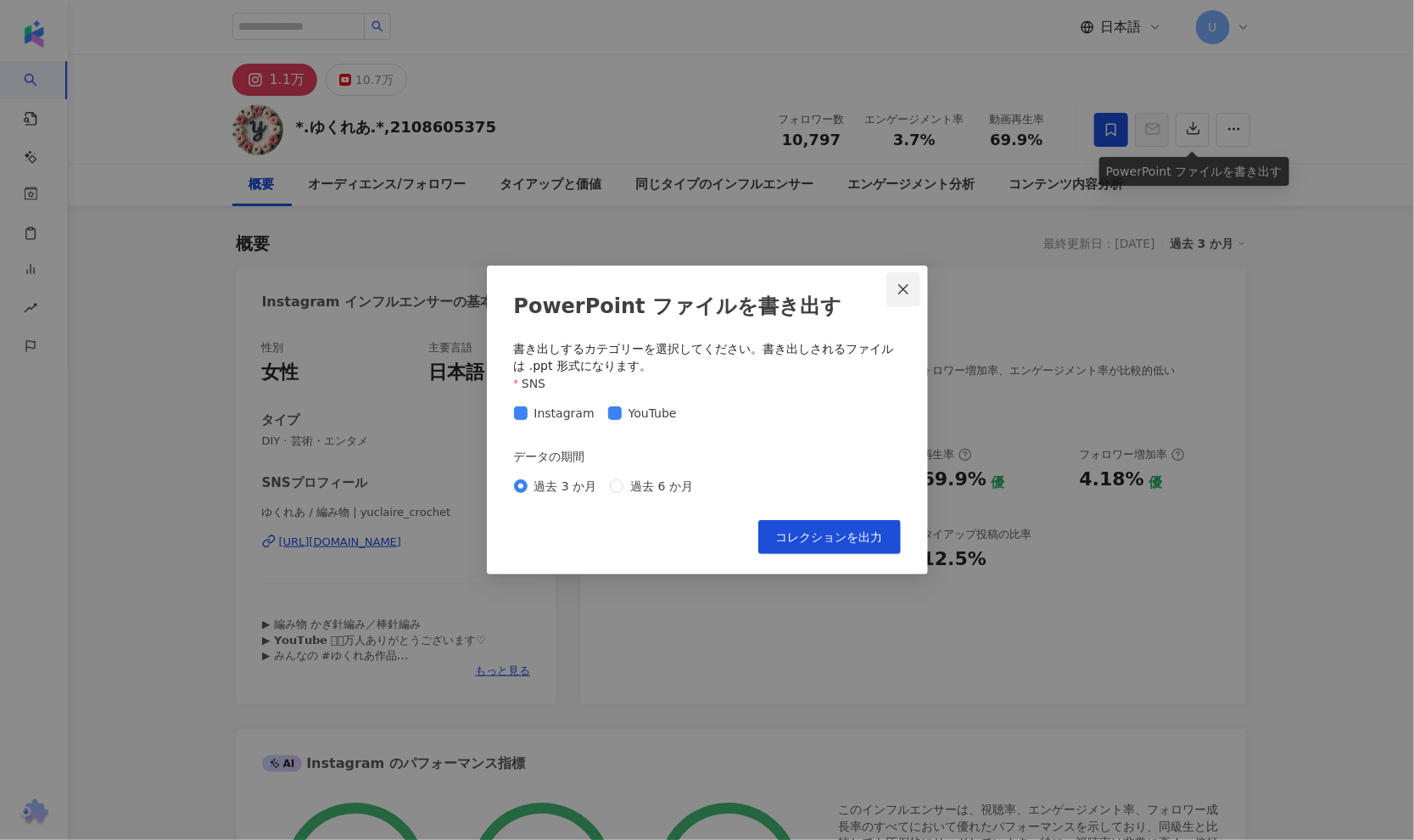
click at [904, 293] on icon "close" at bounding box center [904, 289] width 13 height 13
